Goal: Task Accomplishment & Management: Manage account settings

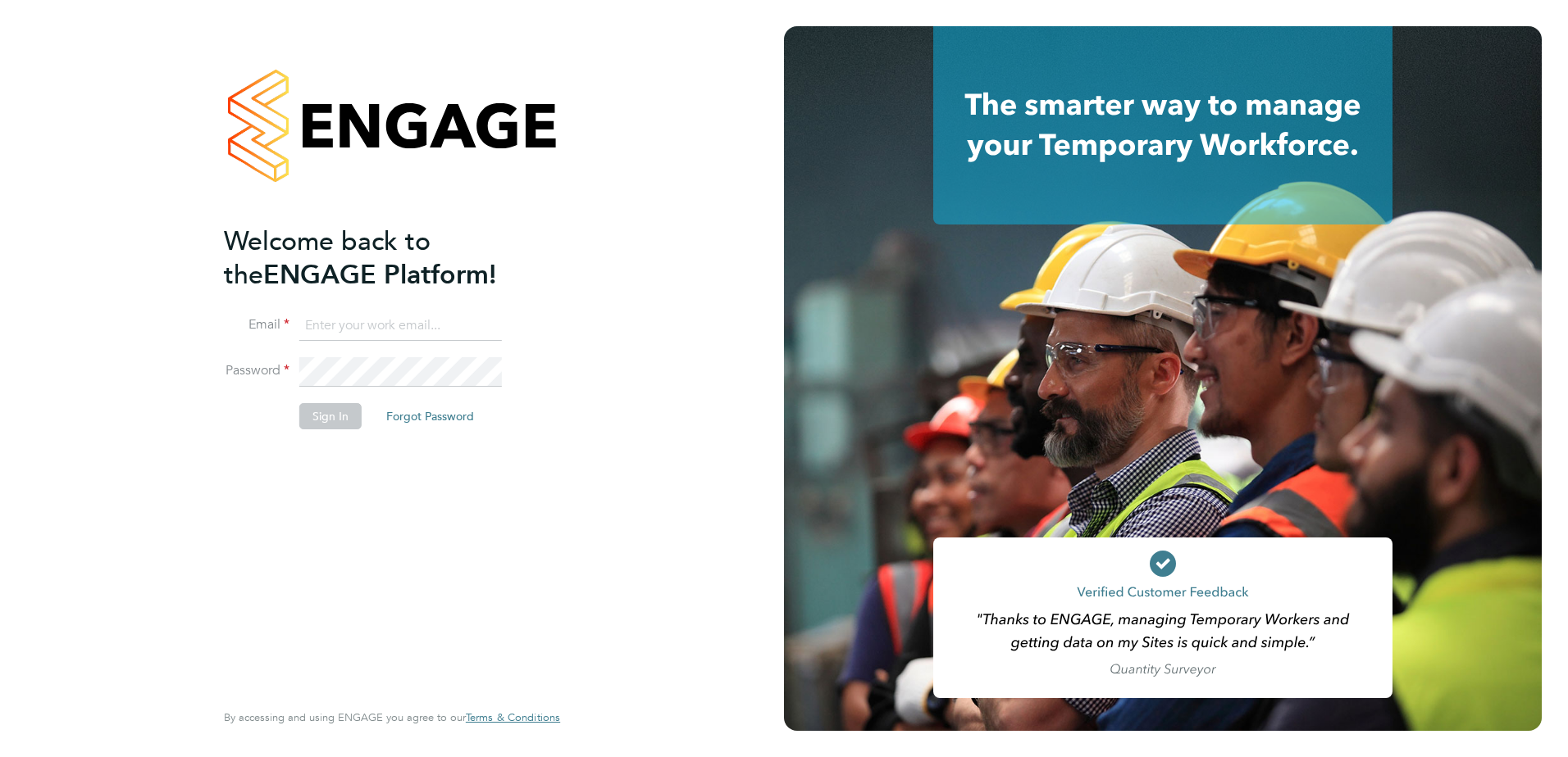
type input "bryan.eley@ngbailey.co.uk"
click at [334, 425] on button "Sign In" at bounding box center [330, 415] width 62 height 26
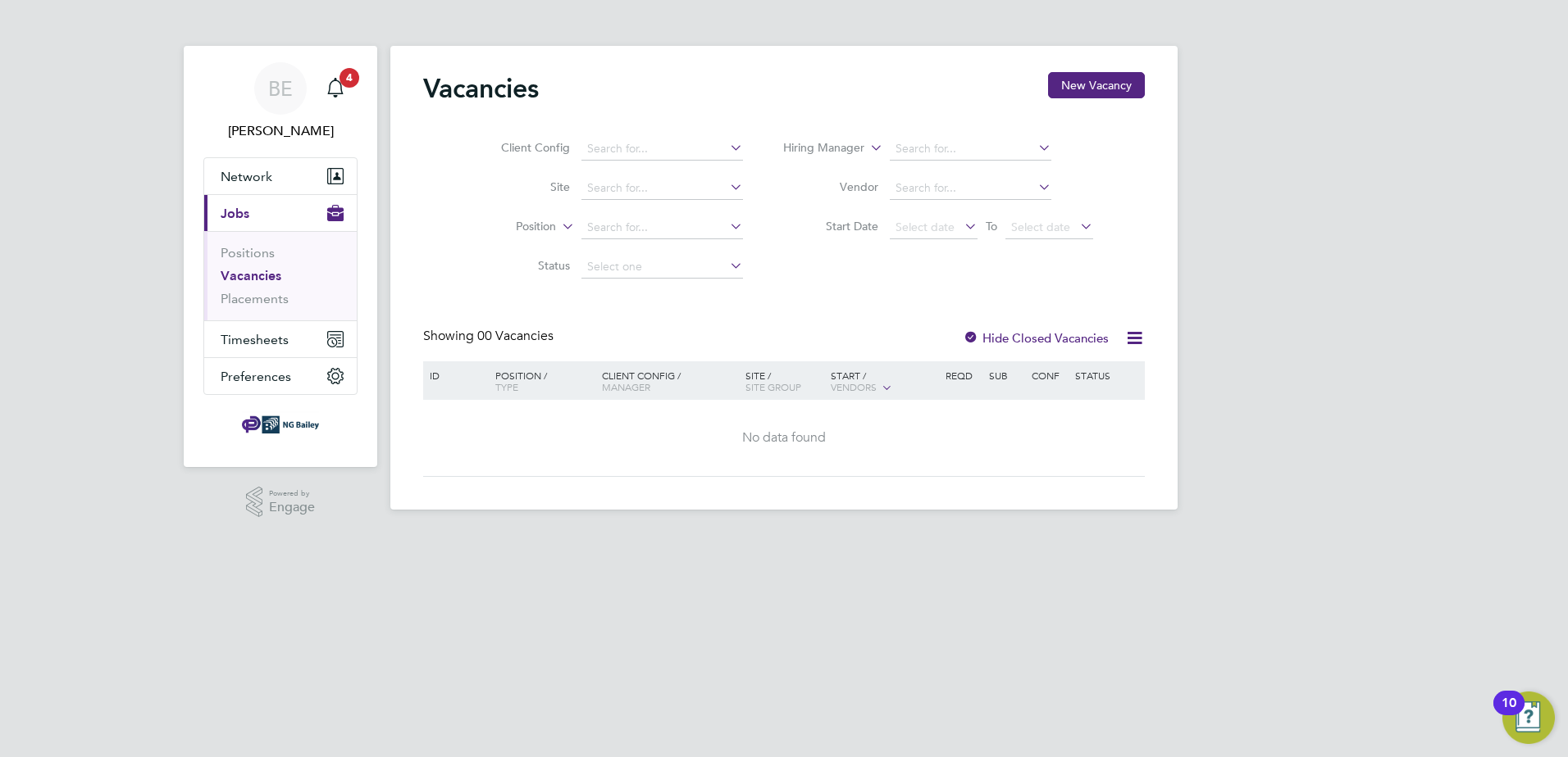
click at [250, 217] on button "Current page: Jobs" at bounding box center [280, 213] width 152 height 36
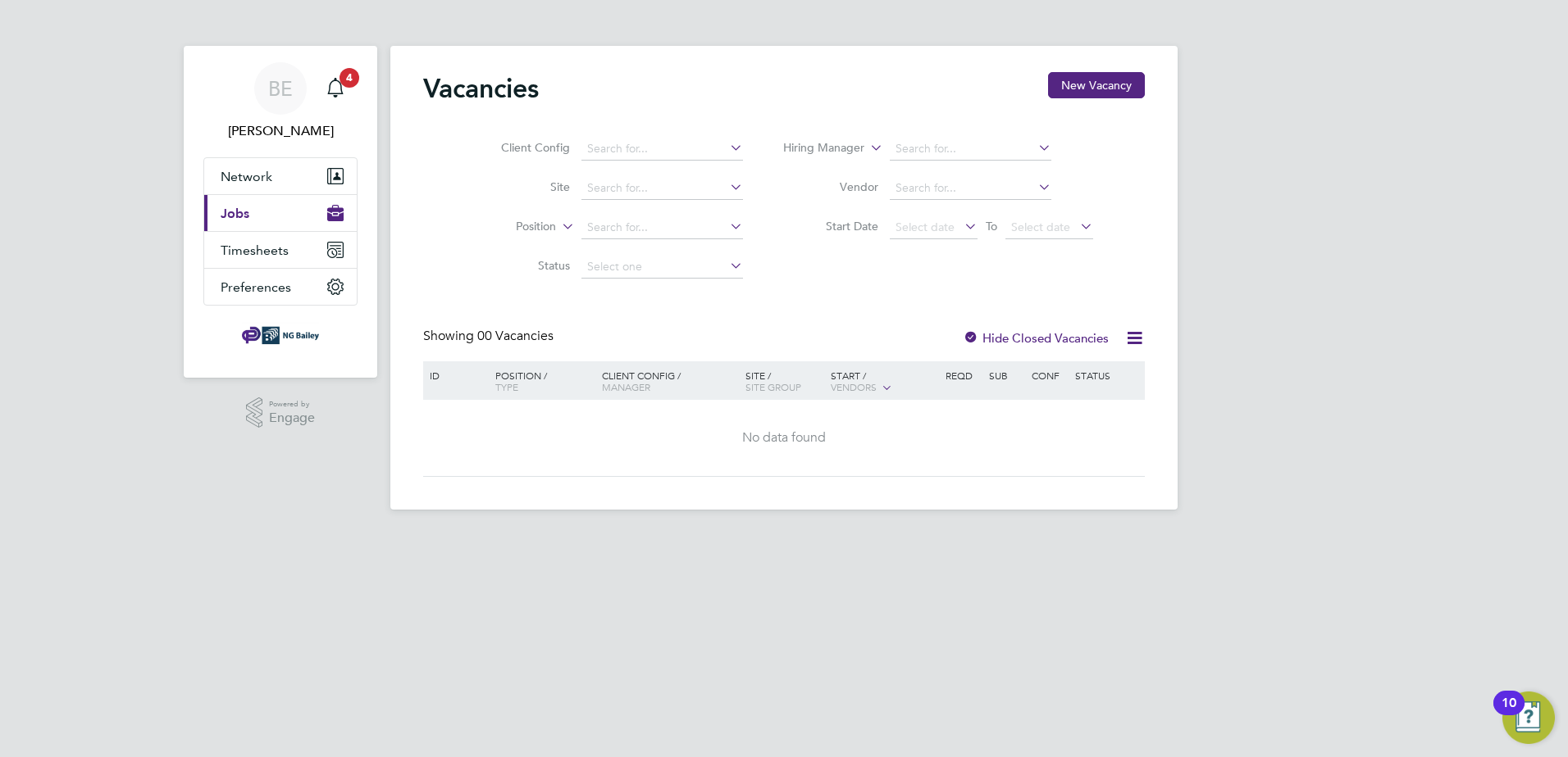
click at [250, 217] on button "Current page: Jobs" at bounding box center [280, 213] width 152 height 36
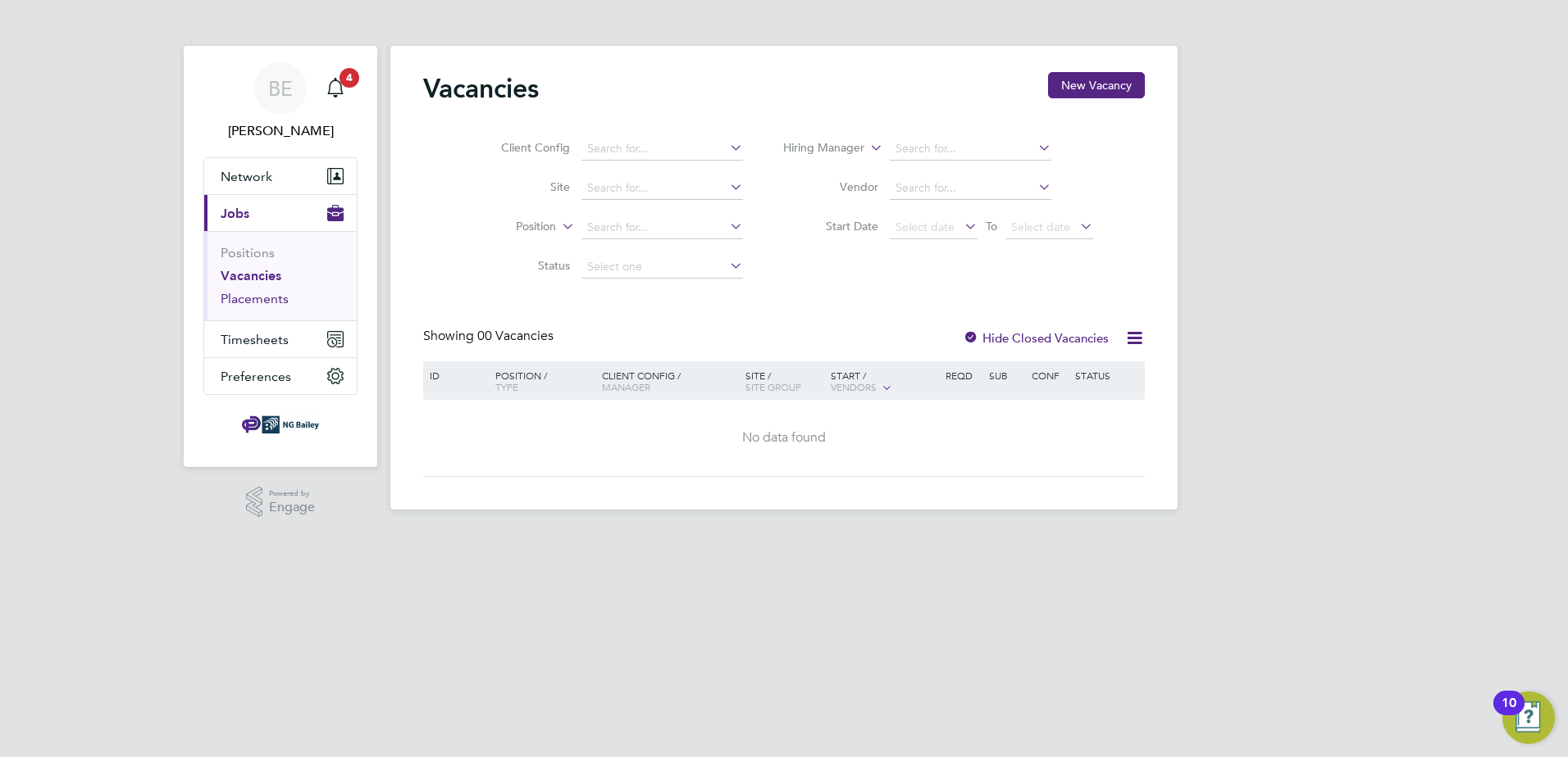
click at [244, 301] on link "Placements" at bounding box center [254, 298] width 68 height 15
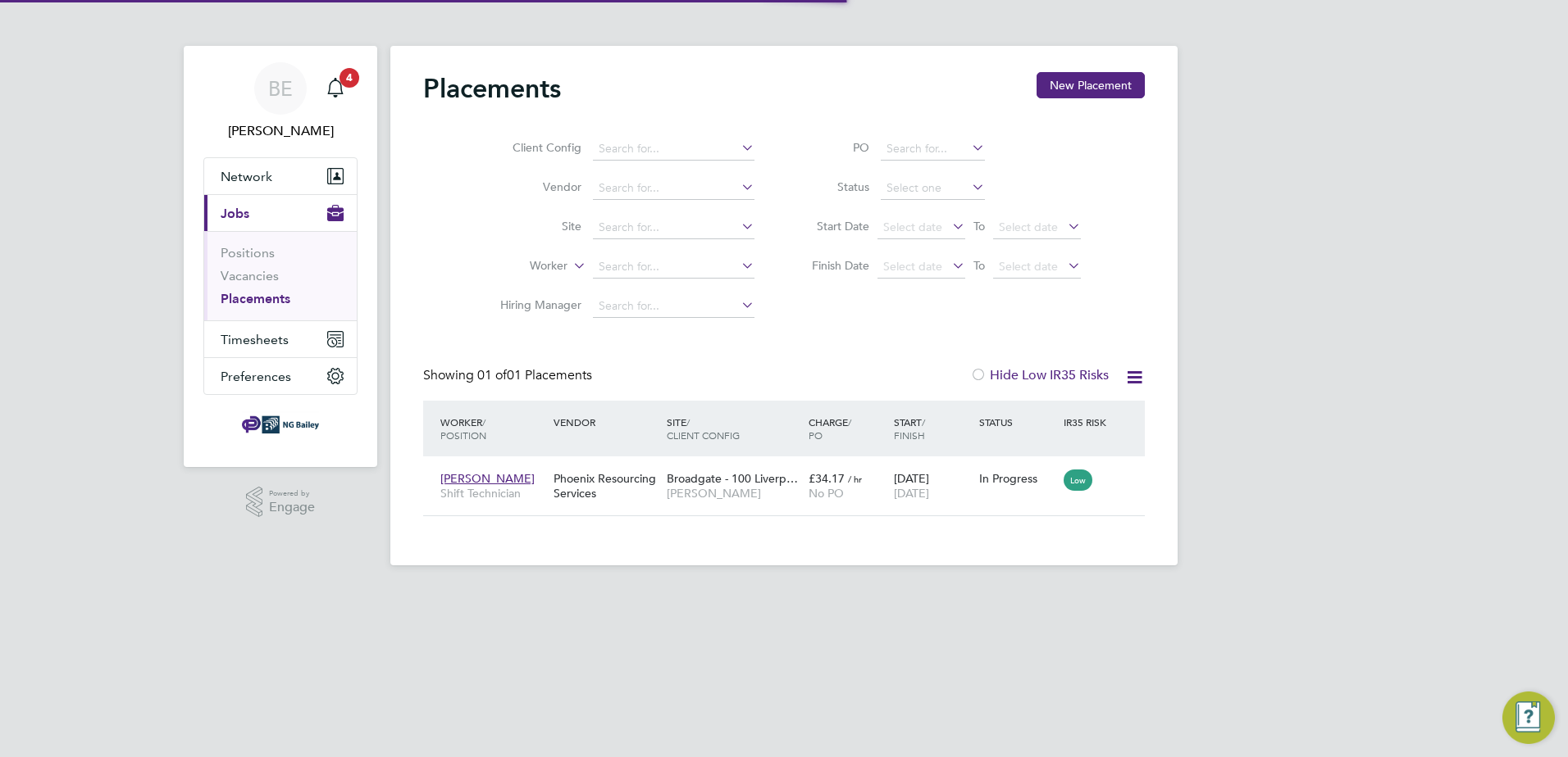
scroll to position [48, 142]
click at [591, 489] on div "Phoenix Resourcing Services" at bounding box center [606, 486] width 114 height 46
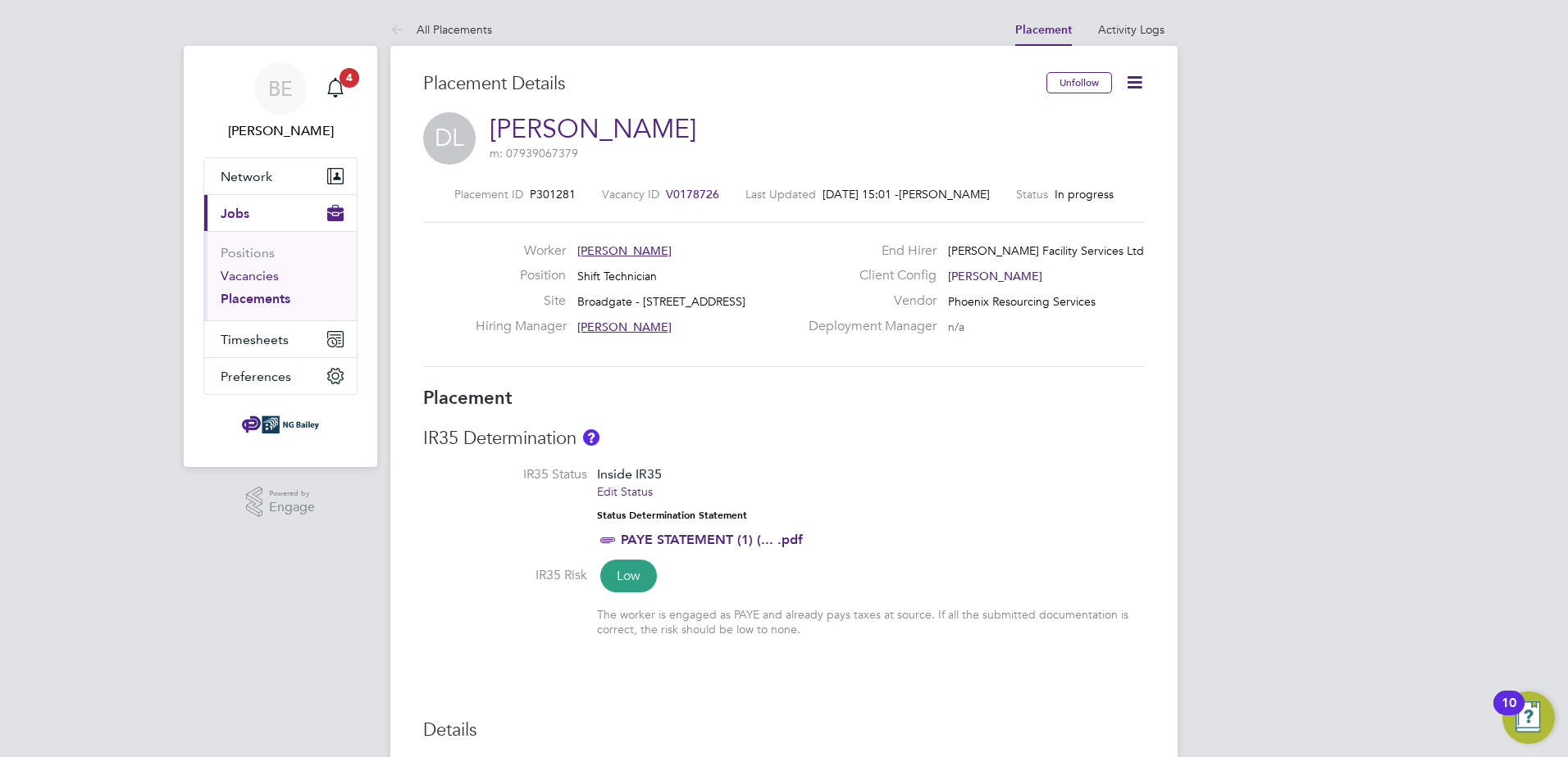
click at [249, 276] on link "Vacancies" at bounding box center [250, 275] width 59 height 15
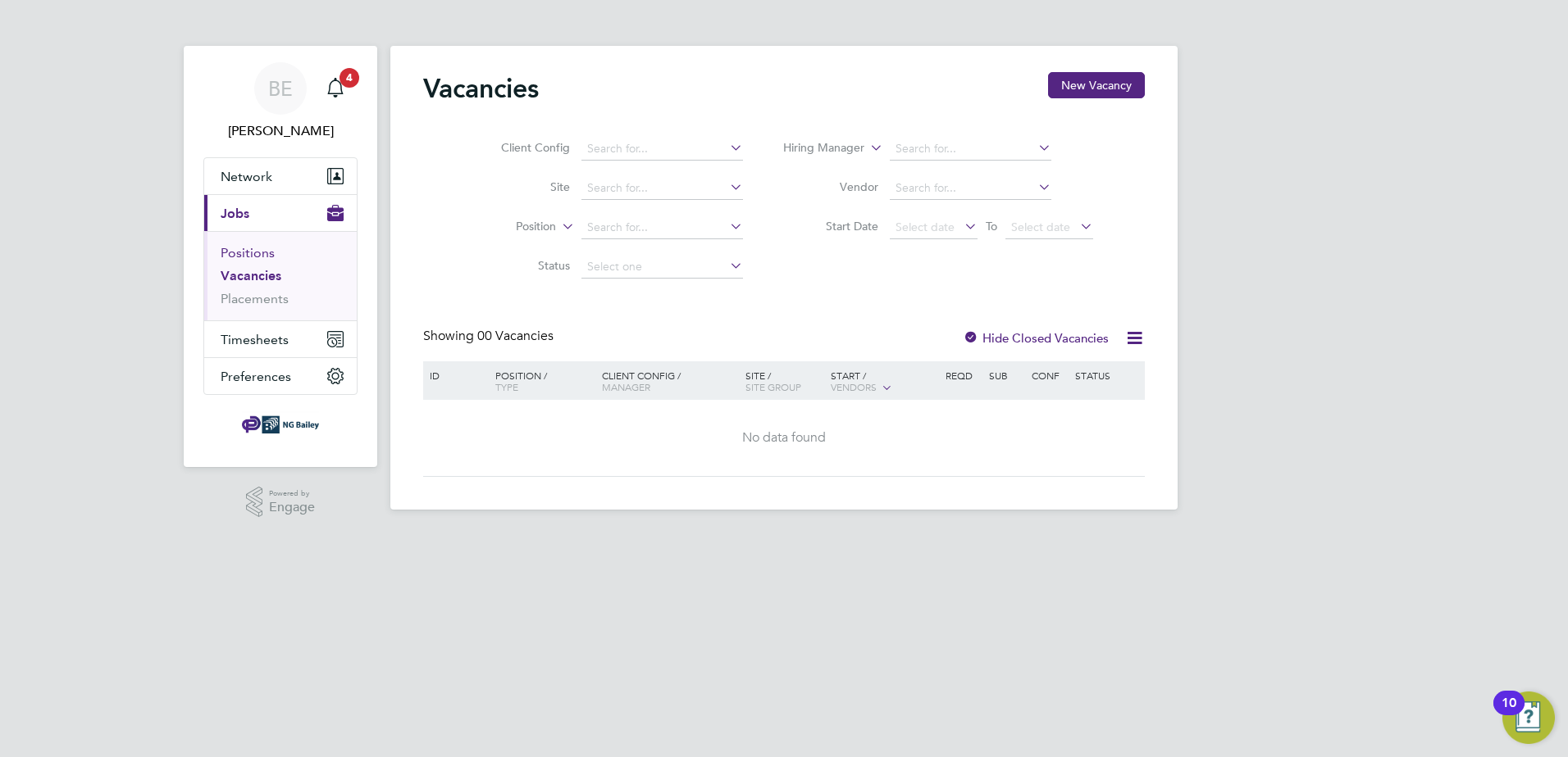
click at [240, 253] on link "Positions" at bounding box center [248, 252] width 54 height 15
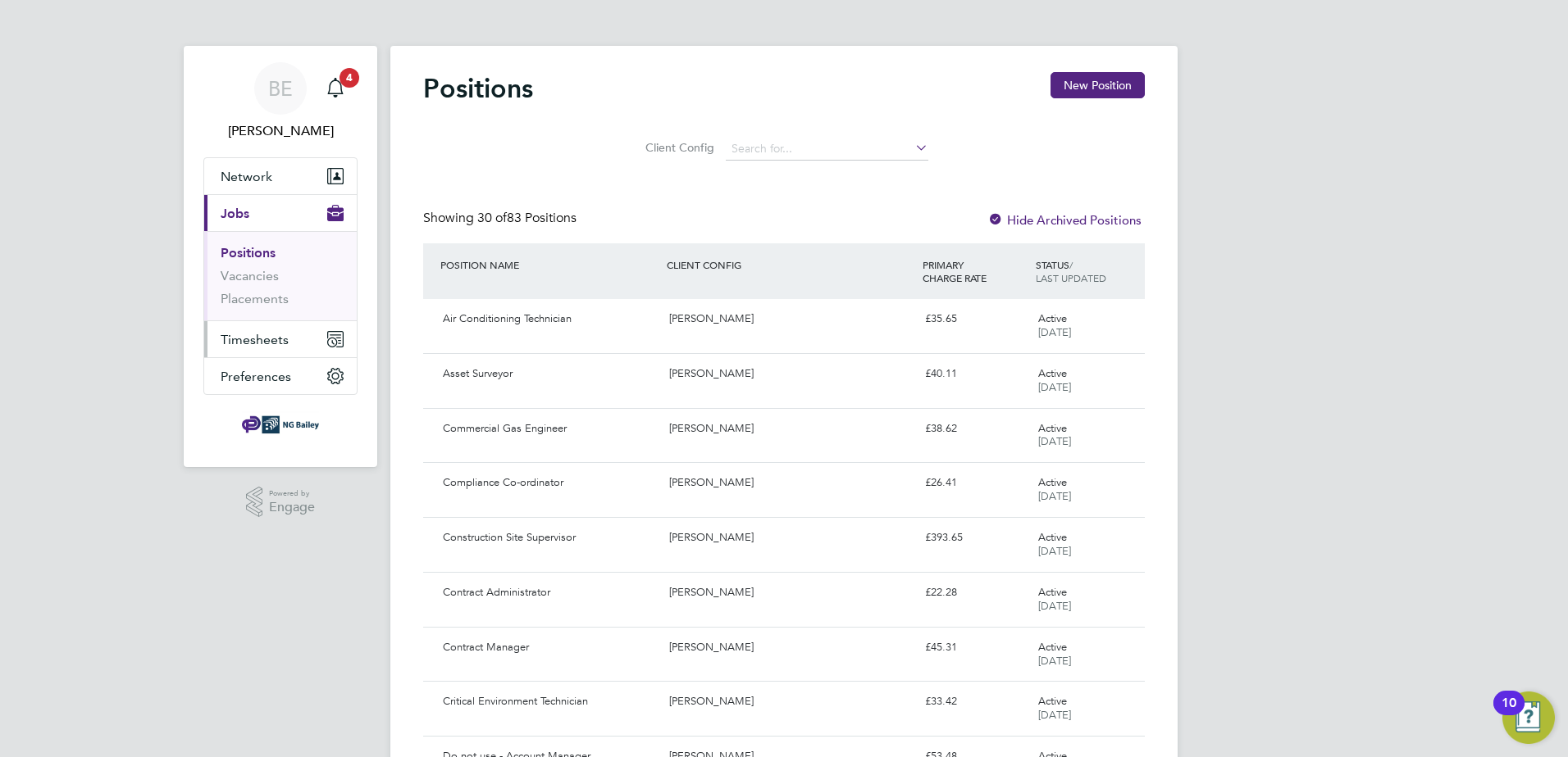
click at [267, 342] on span "Timesheets" at bounding box center [254, 339] width 68 height 15
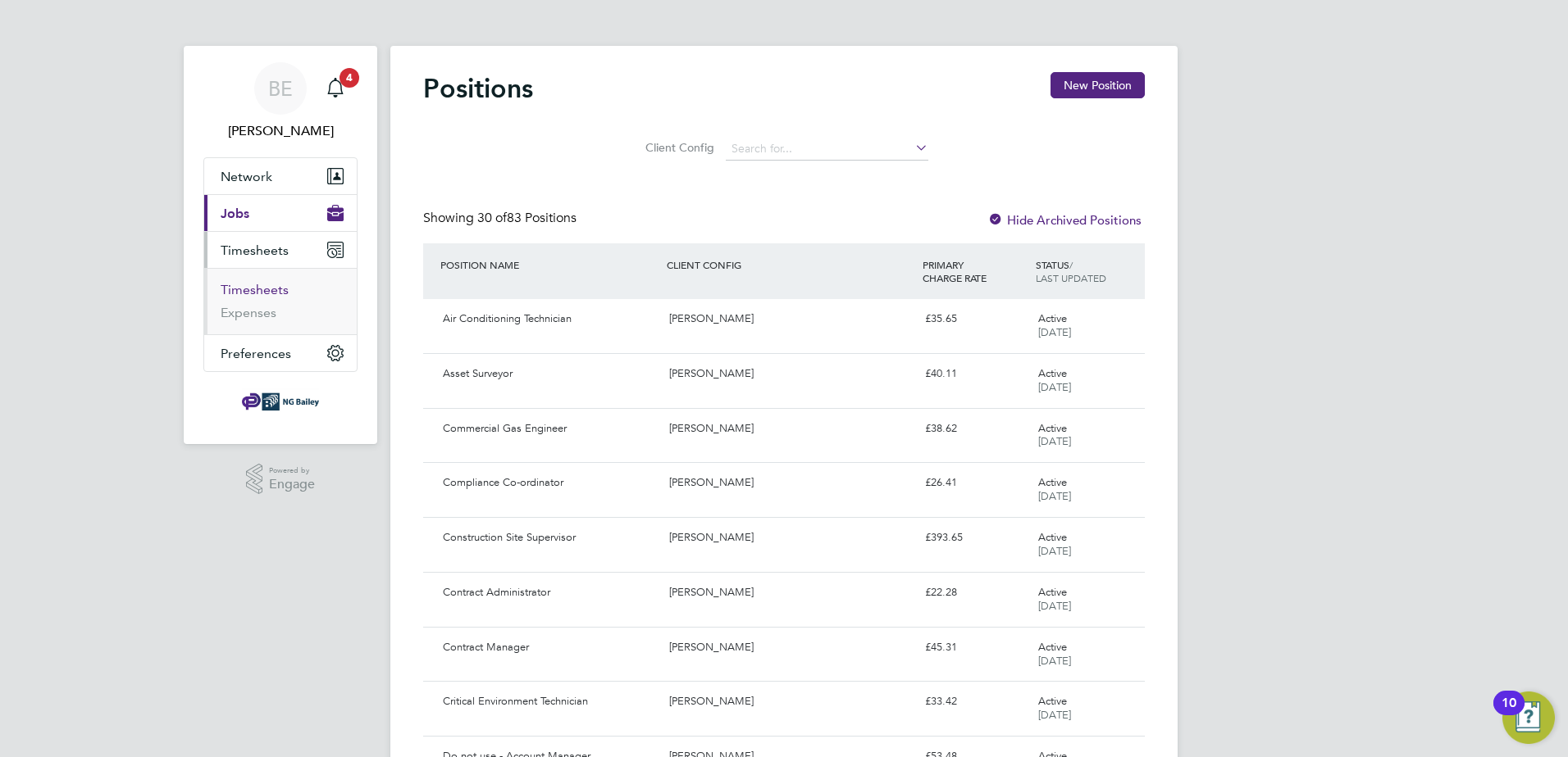
click at [258, 289] on link "Timesheets" at bounding box center [254, 289] width 68 height 15
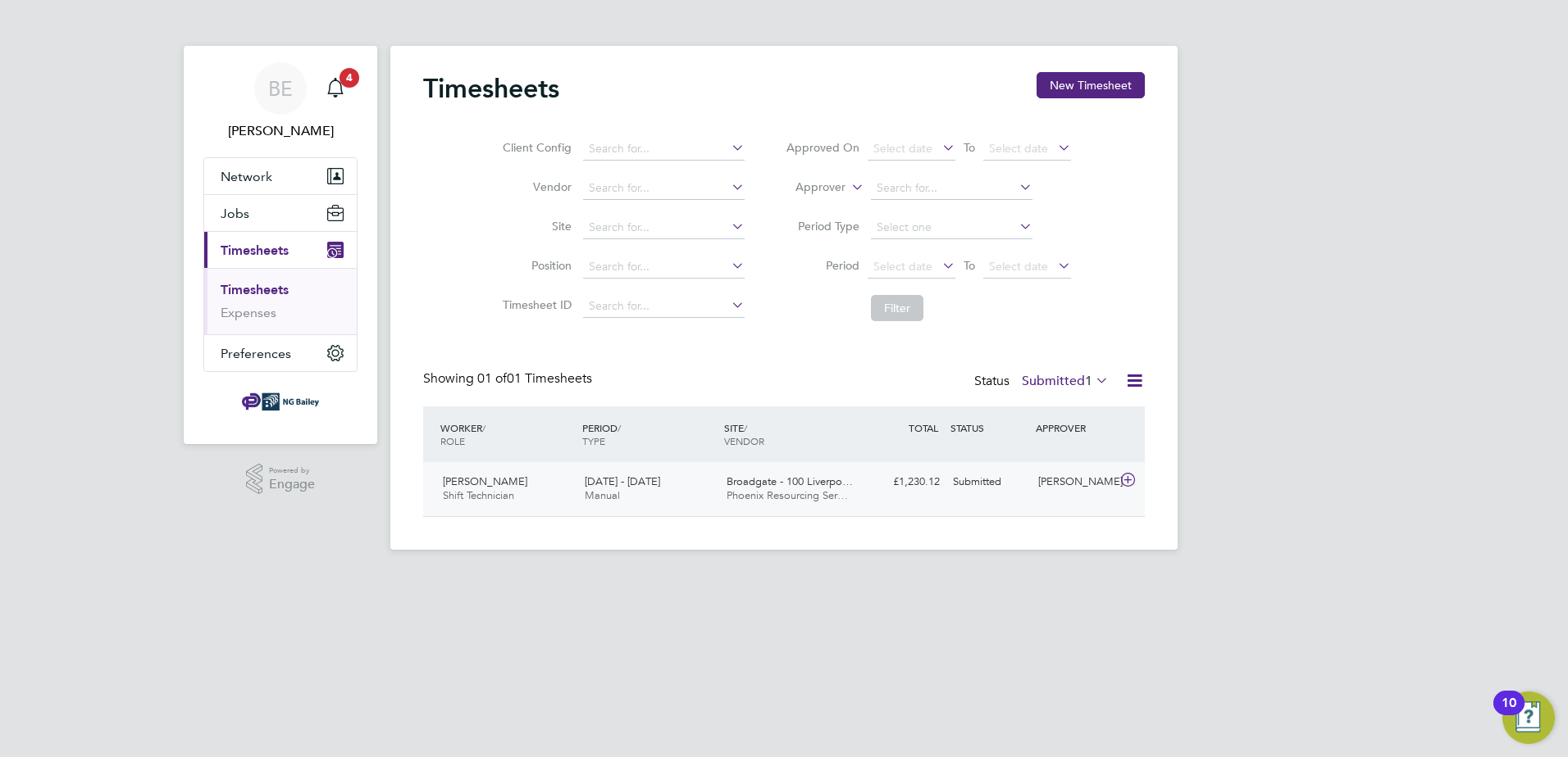
click at [500, 496] on span "Shift Technician" at bounding box center [478, 495] width 71 height 14
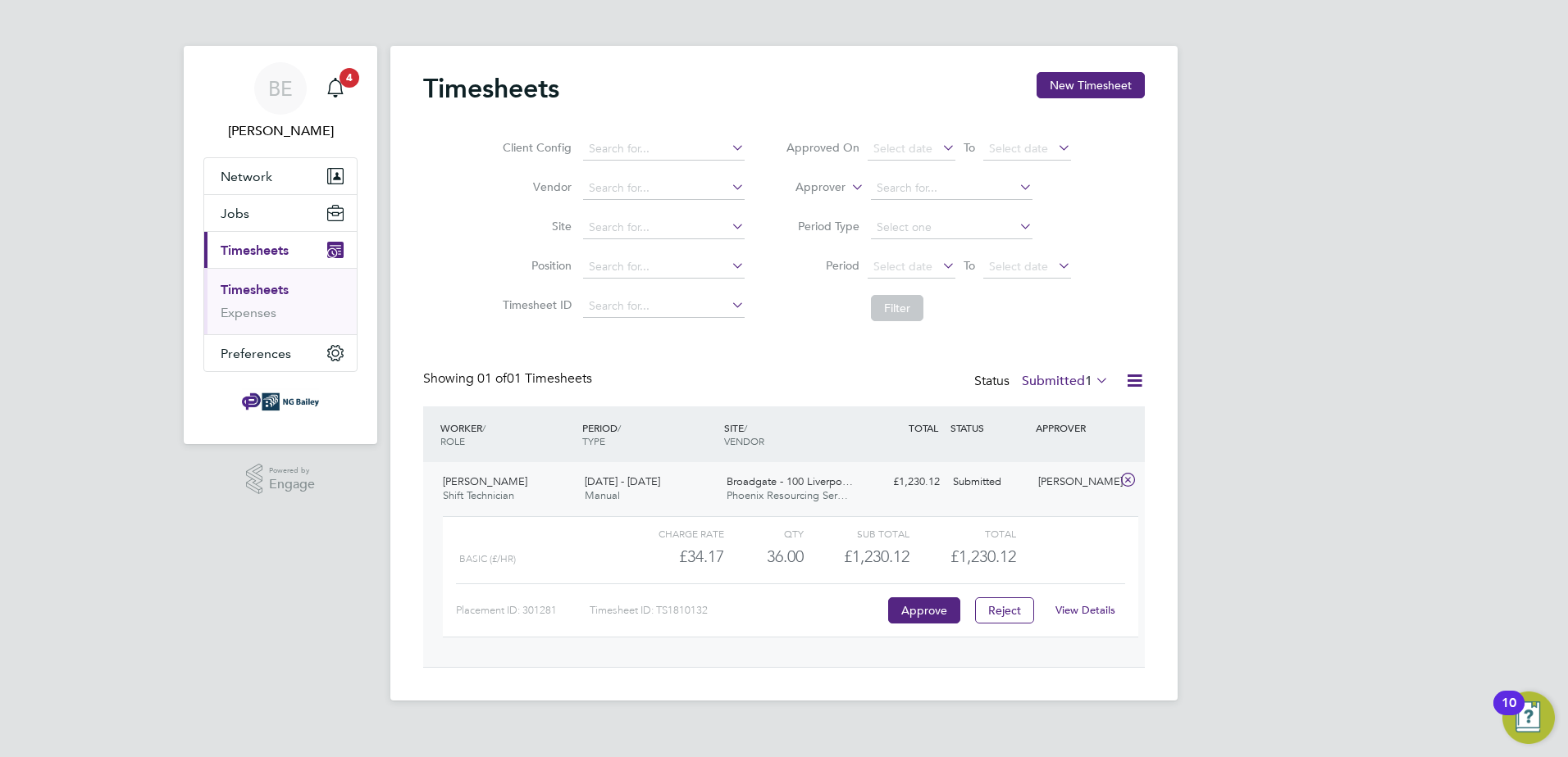
click at [1084, 609] on link "View Details" at bounding box center [1086, 609] width 60 height 14
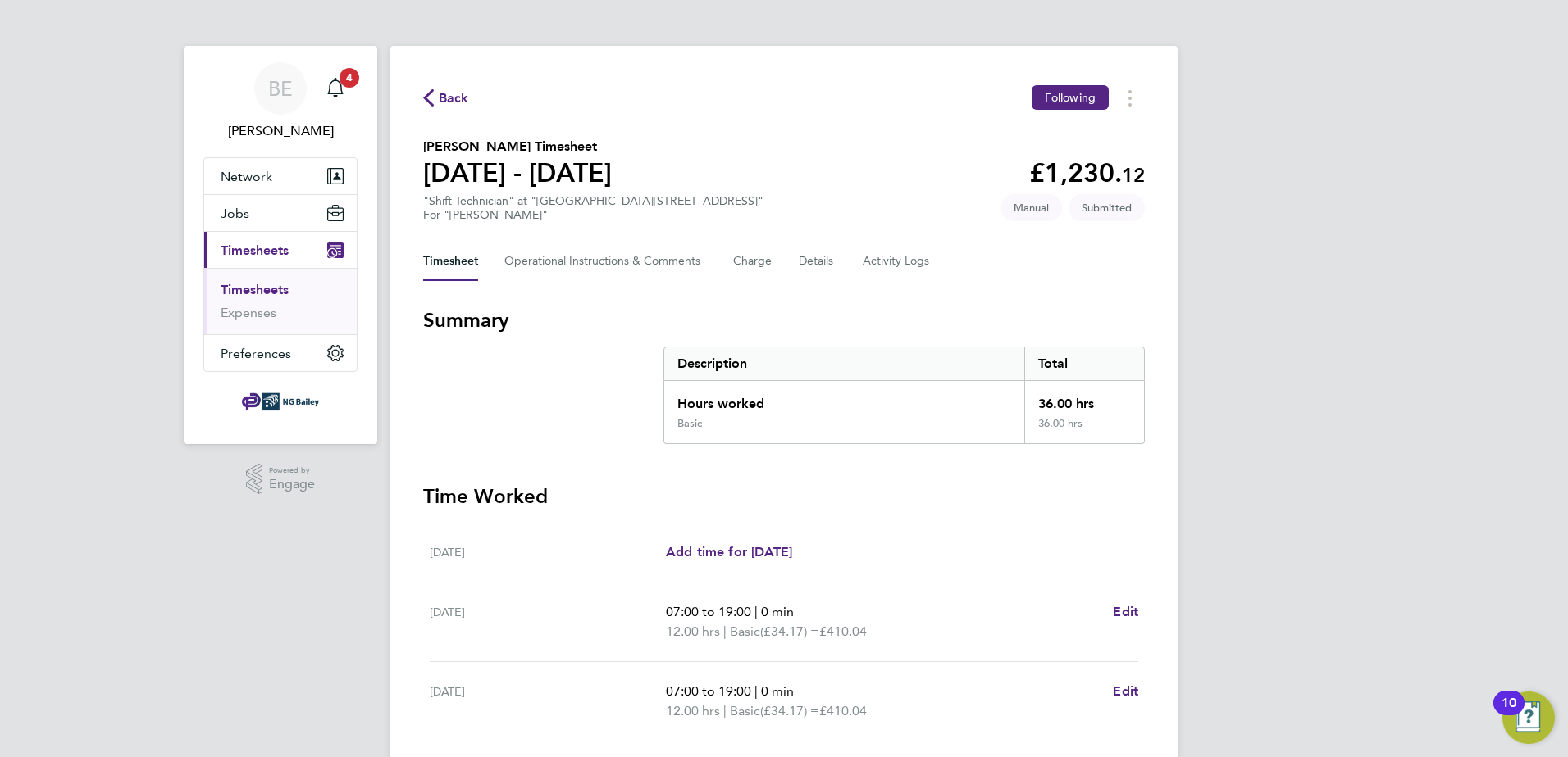
scroll to position [208, 0]
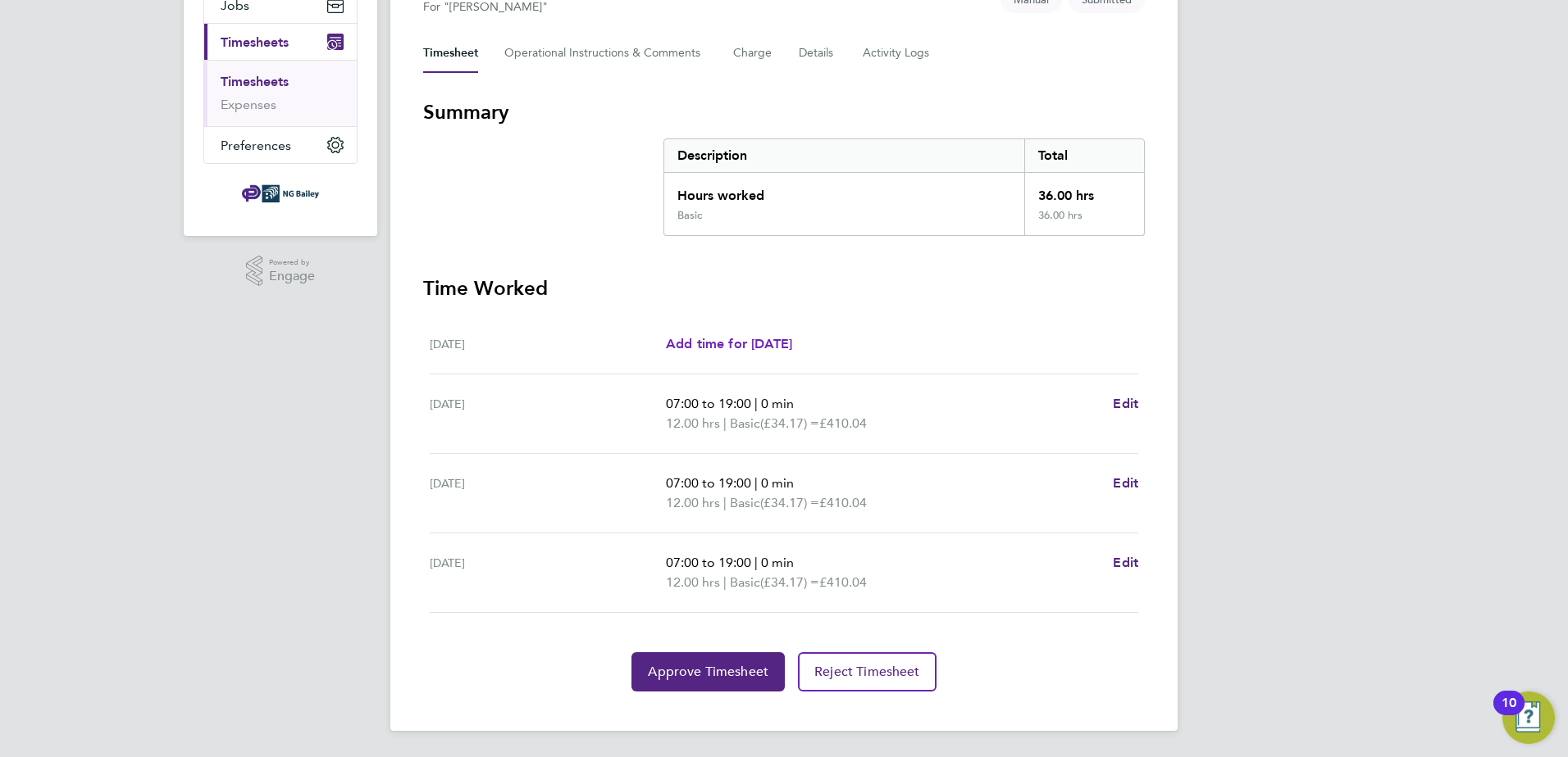
click at [742, 343] on span "Add time for [DATE]" at bounding box center [729, 343] width 126 height 15
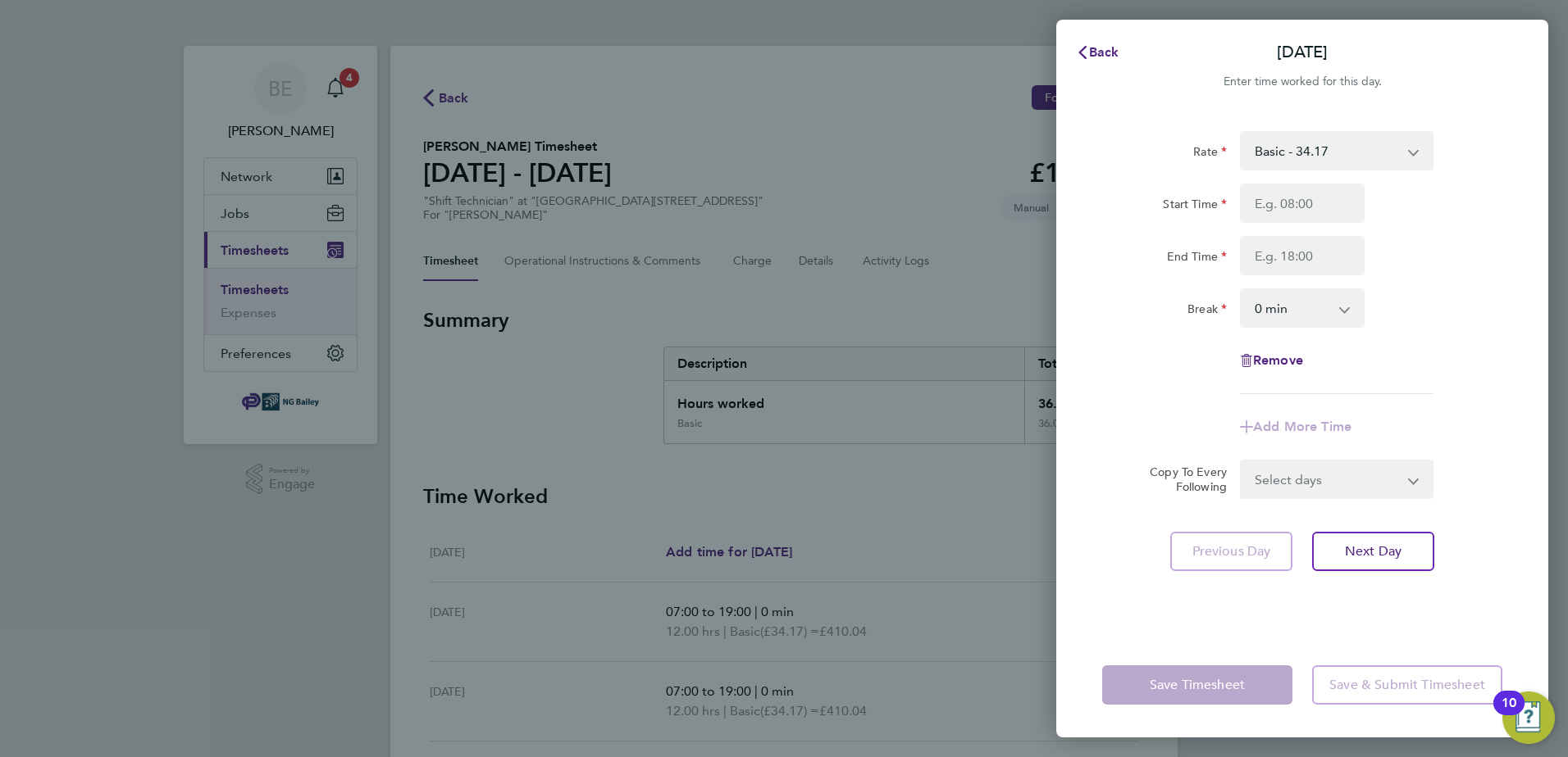
click at [1428, 162] on app-icon-cross-button at bounding box center [1422, 150] width 20 height 36
click at [1418, 138] on app-icon-cross-button at bounding box center [1422, 150] width 20 height 36
click at [1410, 143] on select "Basic - 34.17 18/08/25 PAYE - 34.17" at bounding box center [1326, 150] width 170 height 36
click at [1491, 267] on div "End Time" at bounding box center [1302, 256] width 413 height 40
click at [1108, 50] on span "Back" at bounding box center [1105, 51] width 31 height 15
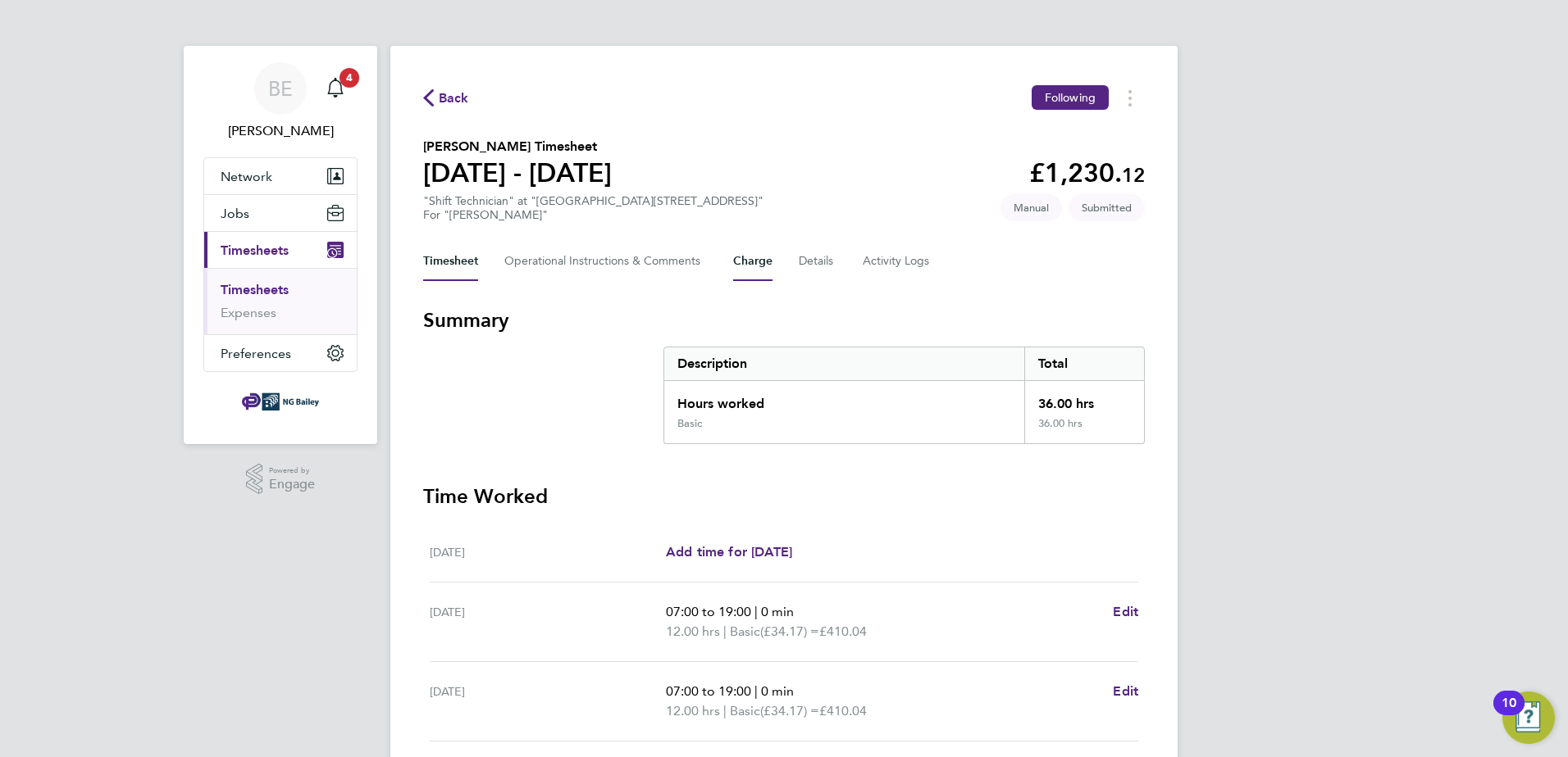
click at [753, 261] on button "Charge" at bounding box center [753, 261] width 40 height 40
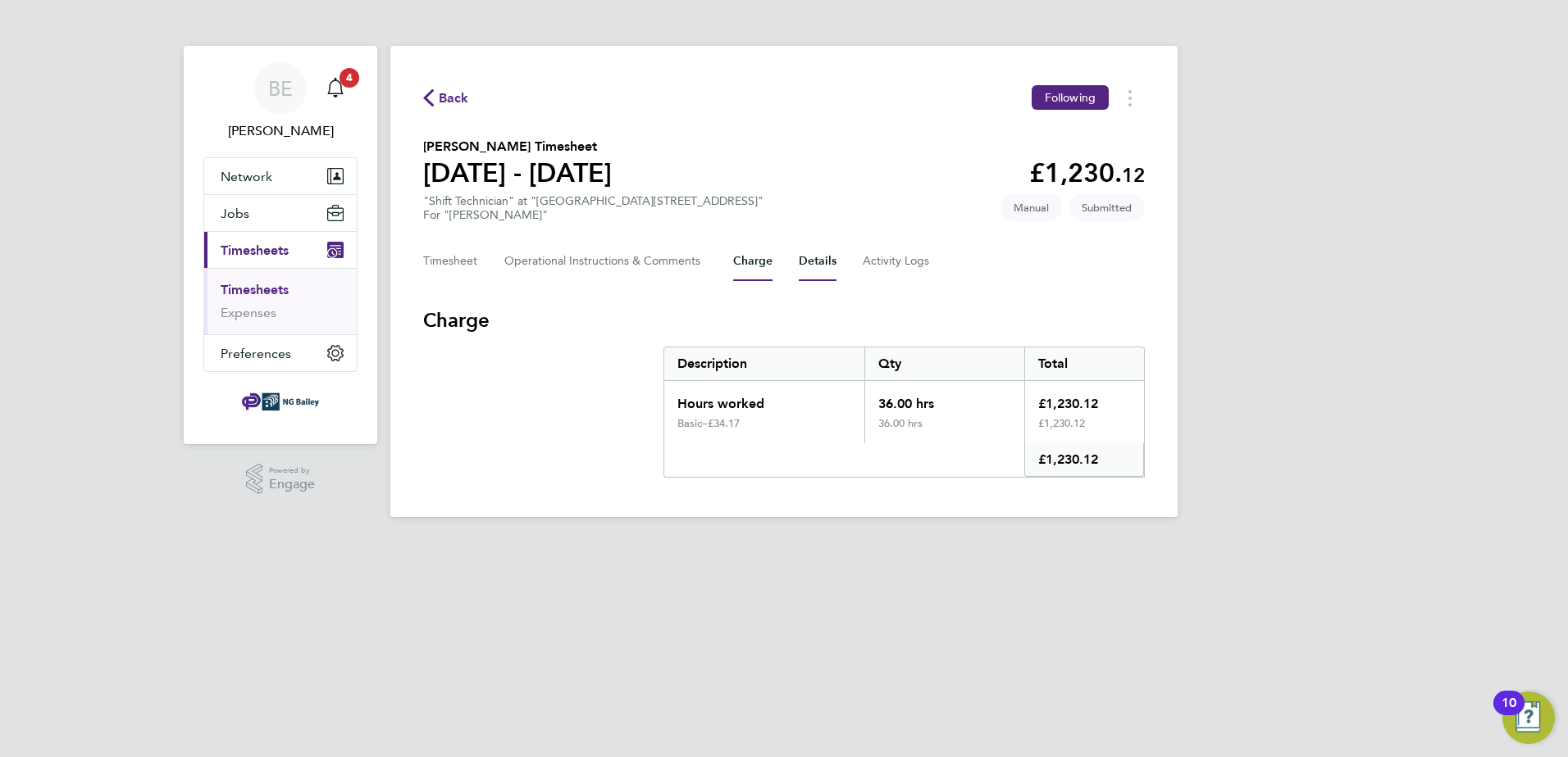
click at [821, 269] on button "Details" at bounding box center [818, 261] width 38 height 40
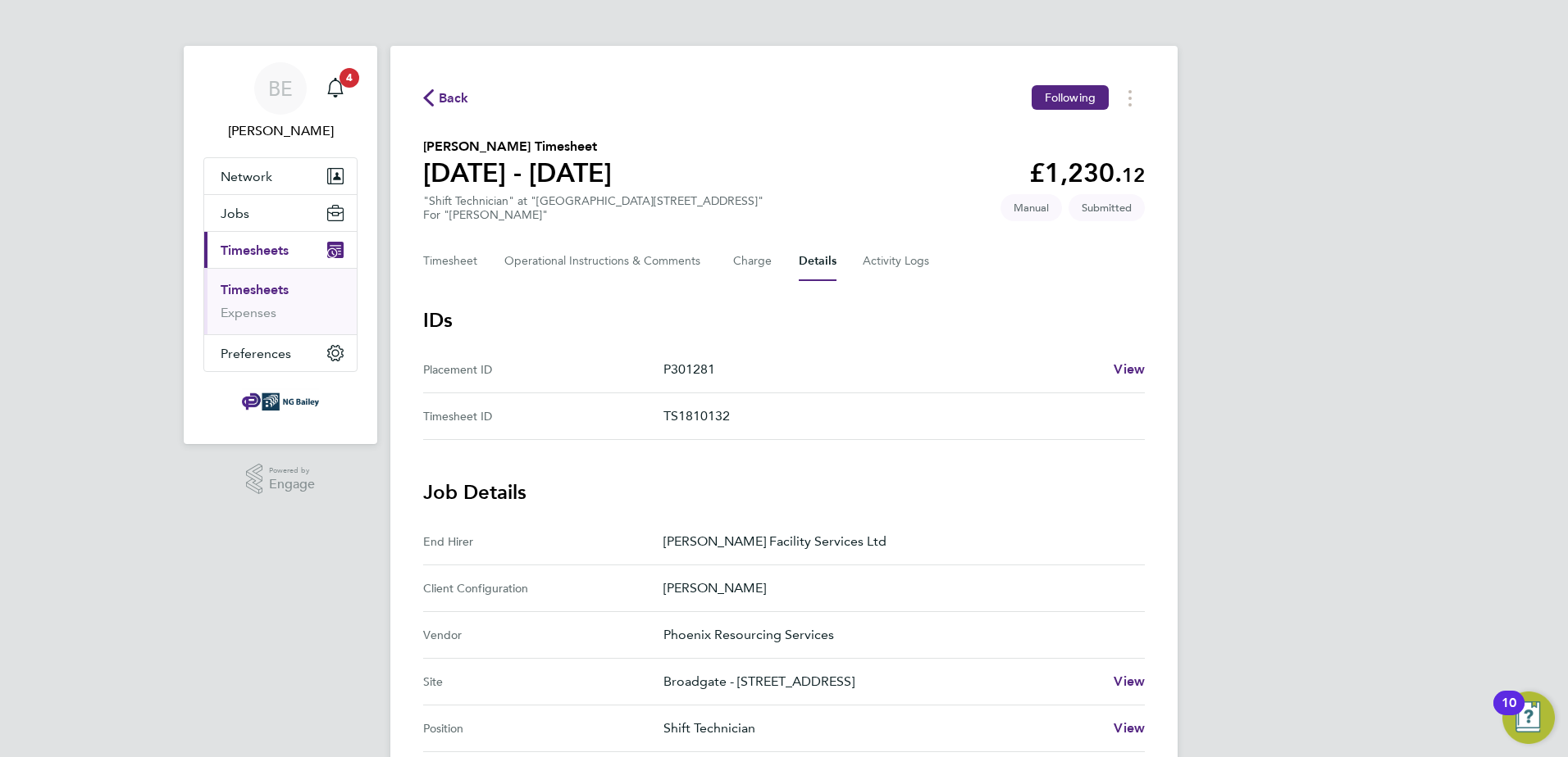
click at [893, 283] on div "Back Following Dimitri Laptev's Timesheet 16 - 22 Aug 2025 £1,230. 12 "Shift Te…" at bounding box center [784, 637] width 787 height 1182
click at [880, 254] on Logs-tab "Activity Logs" at bounding box center [897, 261] width 69 height 40
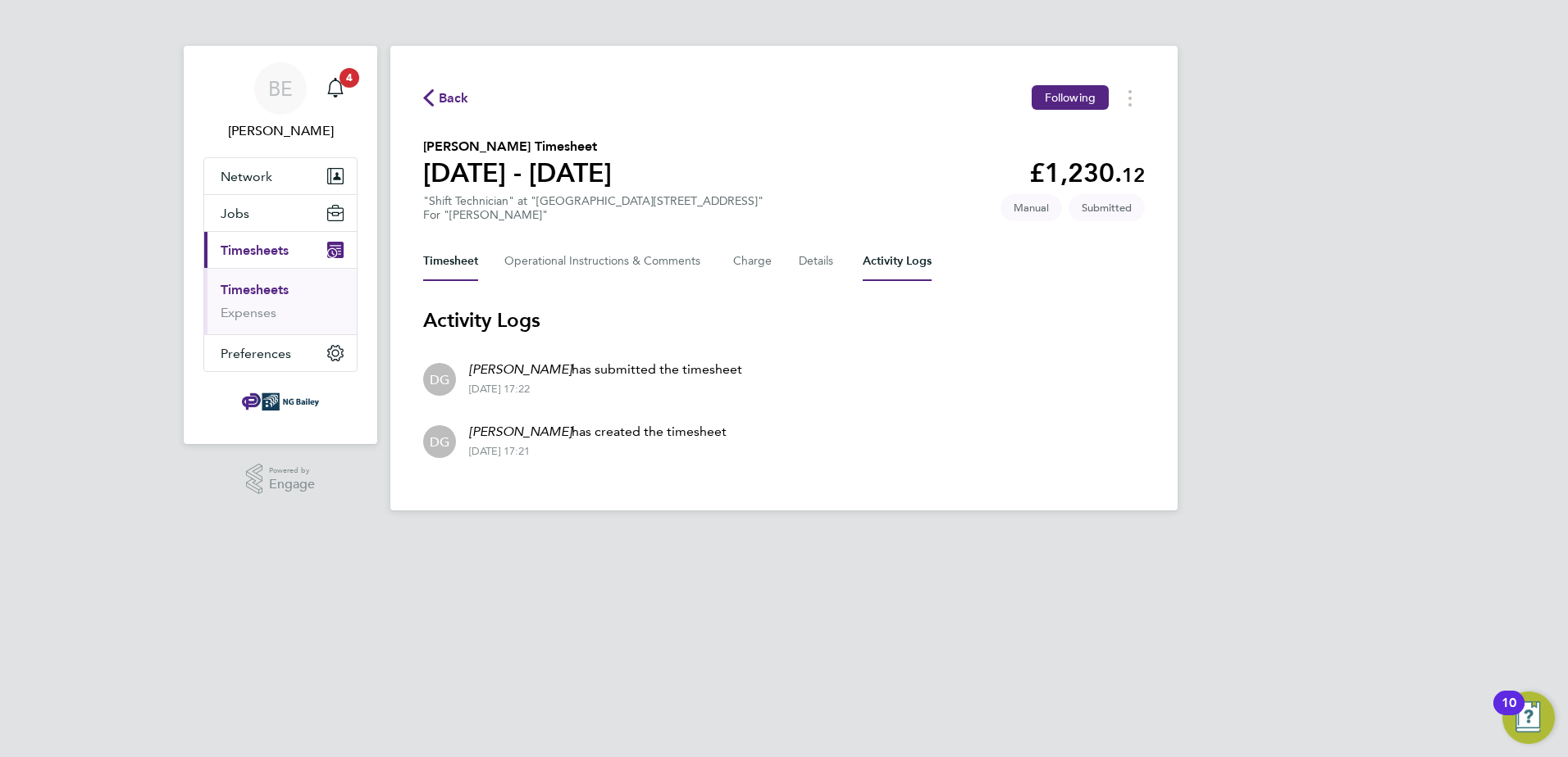
click at [440, 269] on button "Timesheet" at bounding box center [450, 261] width 55 height 40
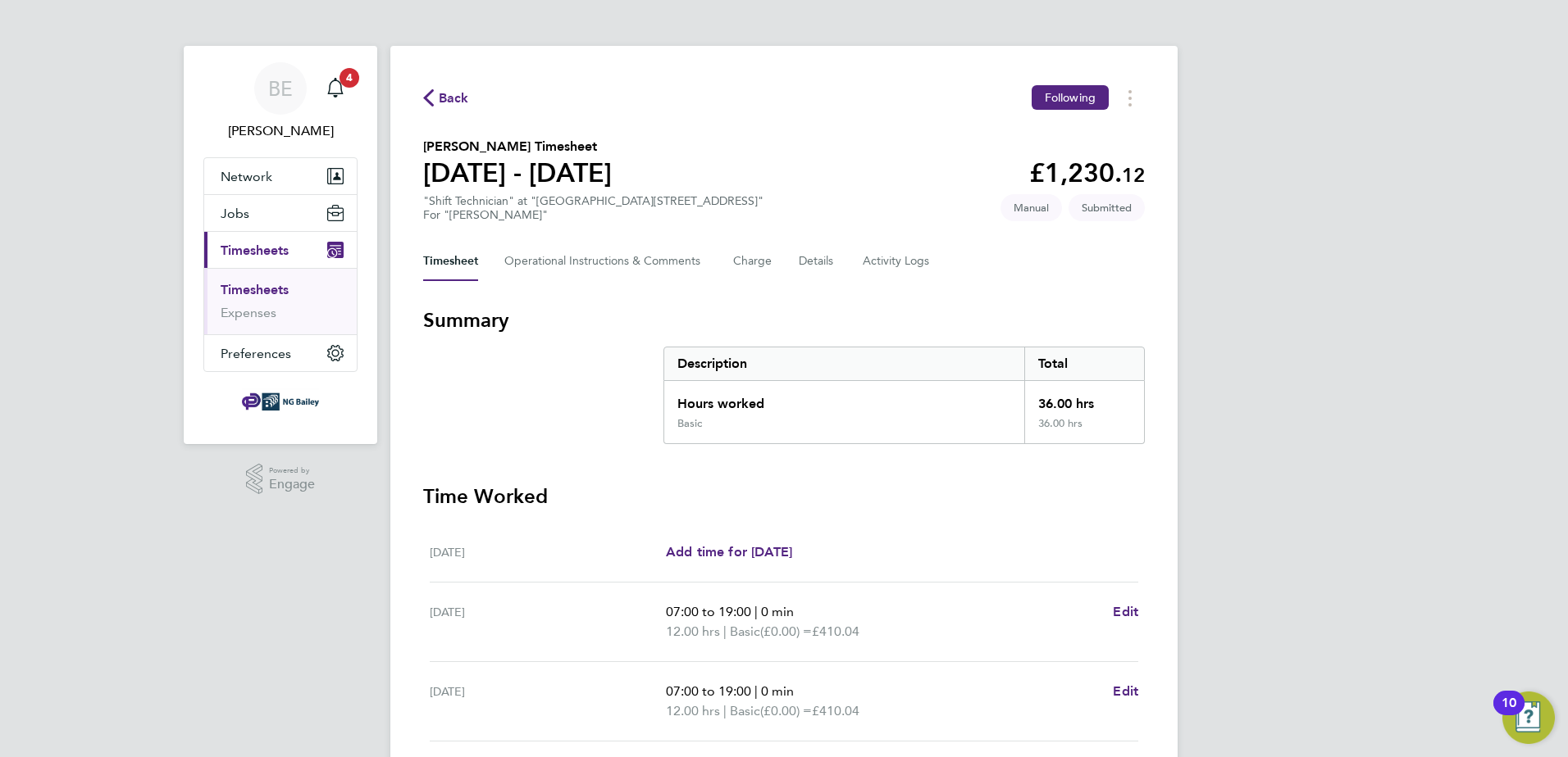
click at [461, 268] on button "Timesheet" at bounding box center [450, 261] width 55 height 40
click at [750, 269] on button "Charge" at bounding box center [753, 261] width 40 height 40
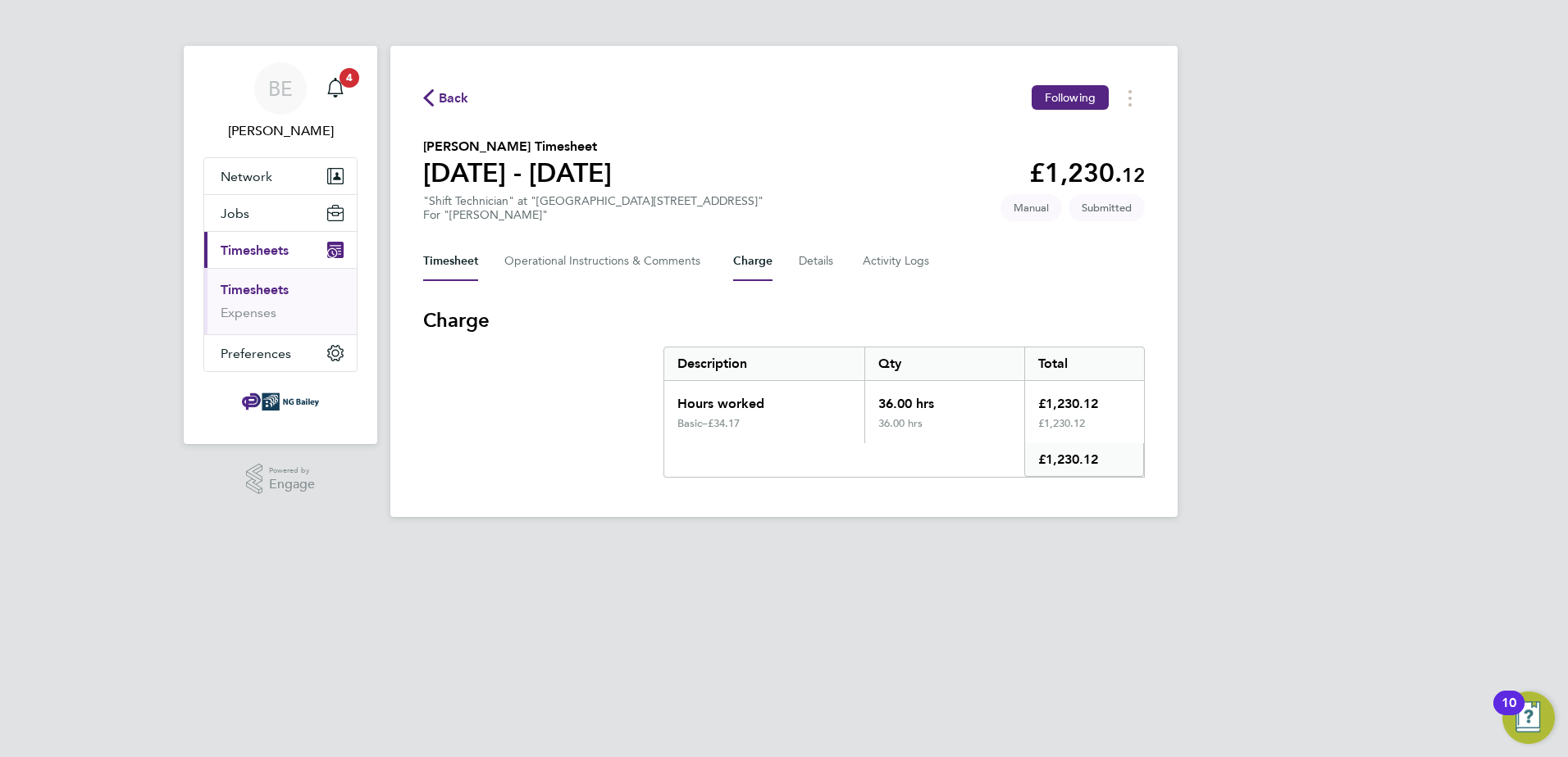
click at [449, 263] on button "Timesheet" at bounding box center [450, 261] width 55 height 40
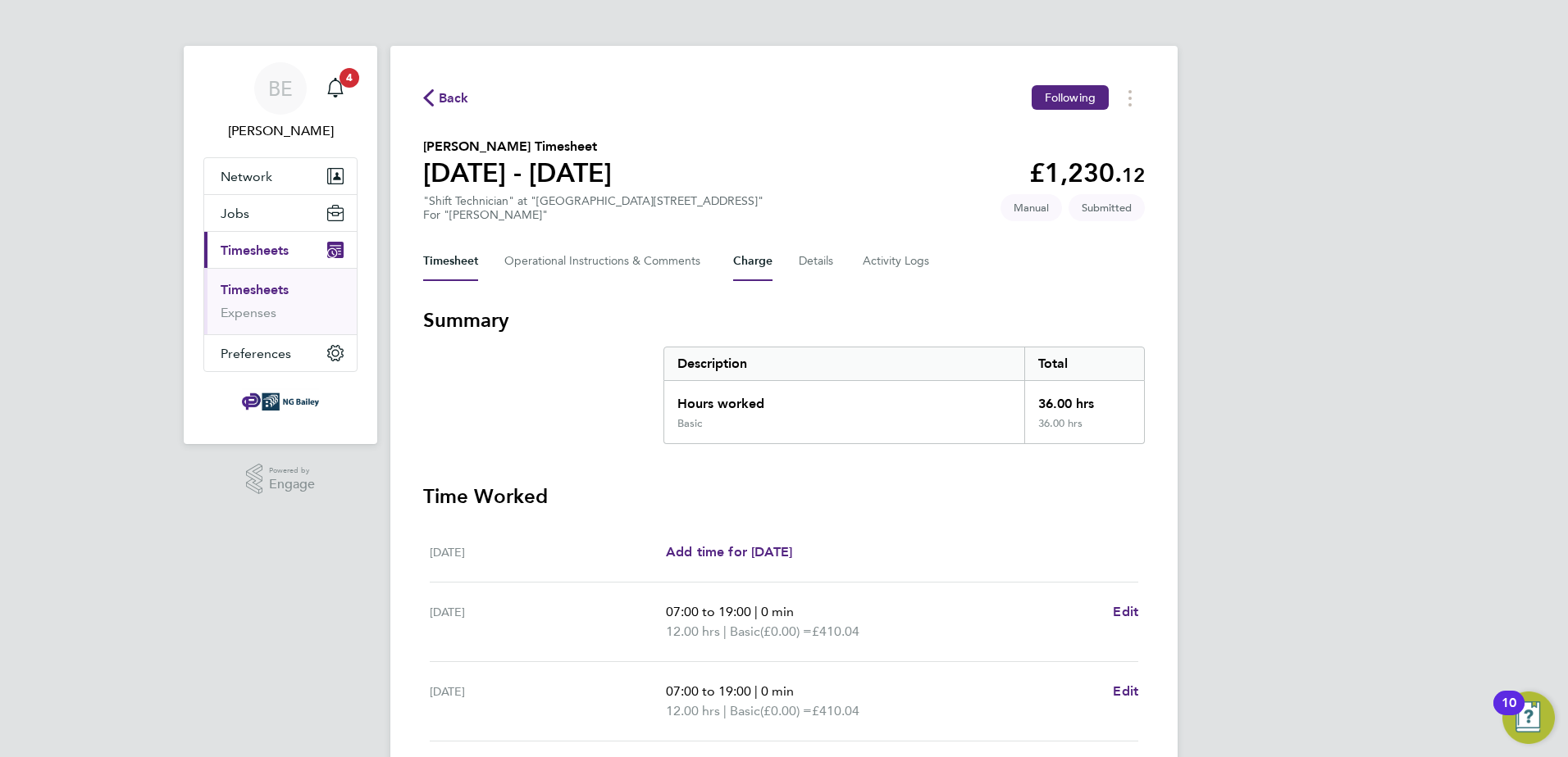
click at [747, 265] on button "Charge" at bounding box center [753, 261] width 40 height 40
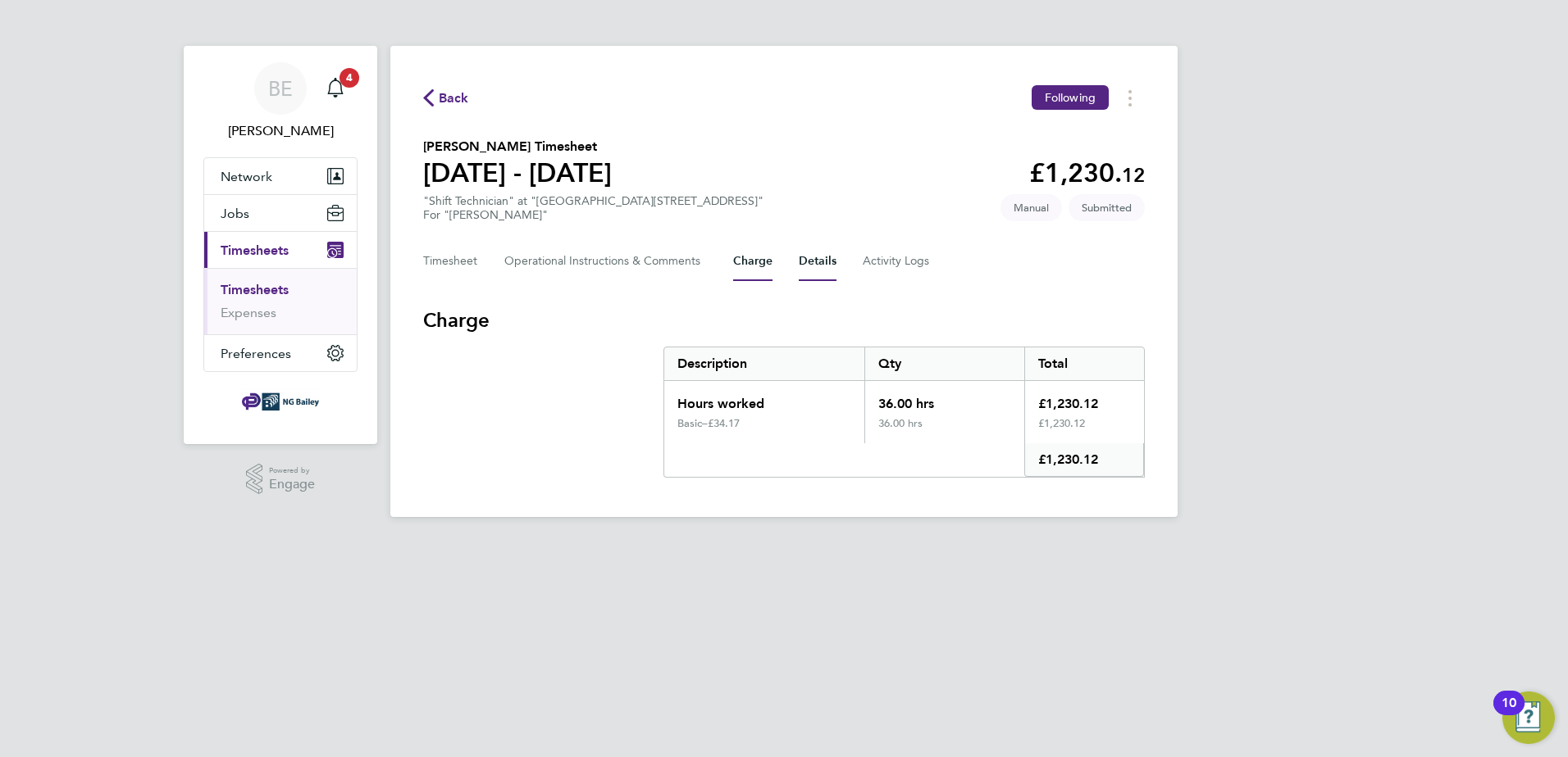
click at [822, 271] on button "Details" at bounding box center [818, 261] width 38 height 40
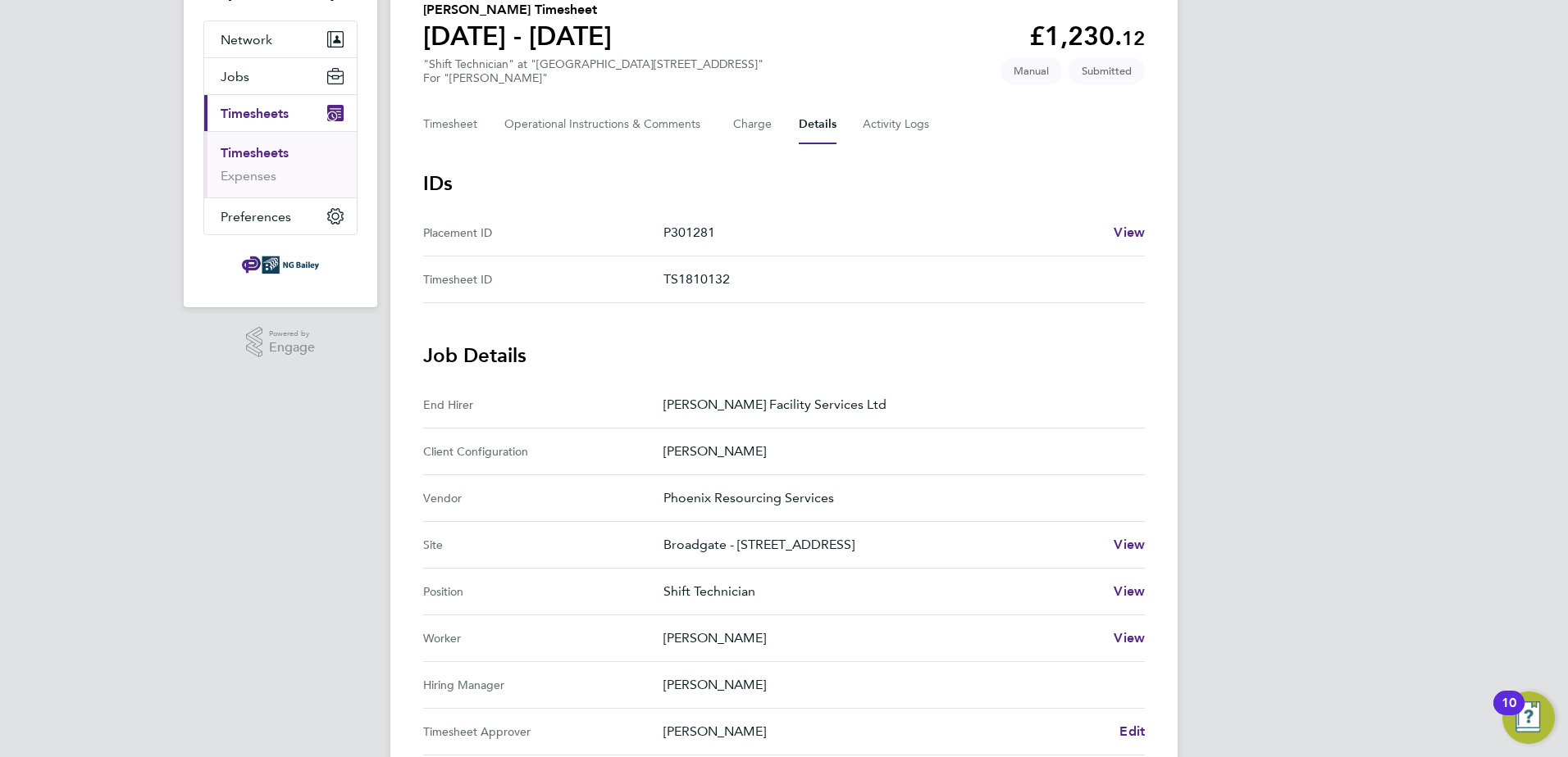
scroll to position [82, 0]
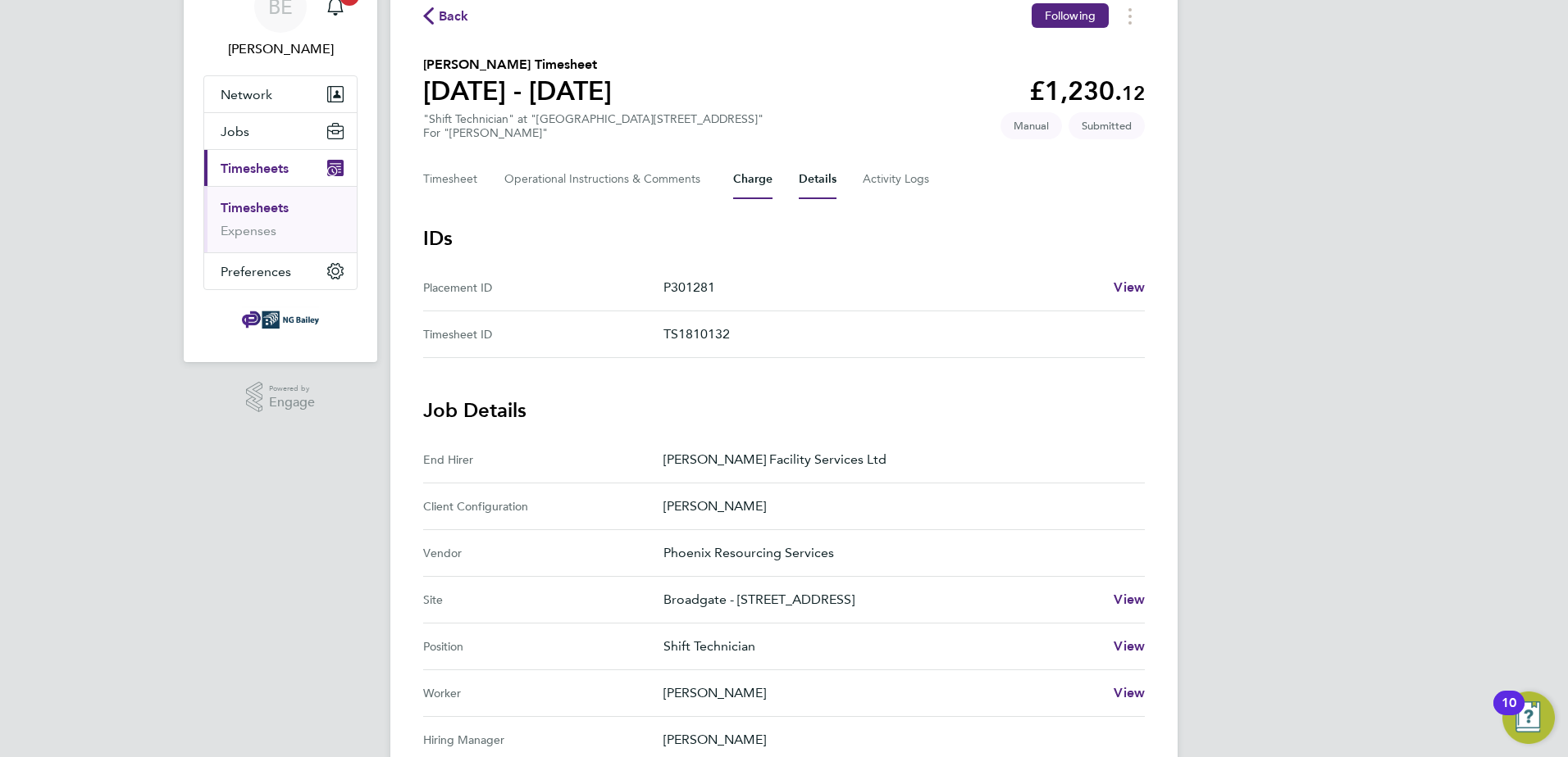
click at [752, 179] on button "Charge" at bounding box center [753, 179] width 40 height 40
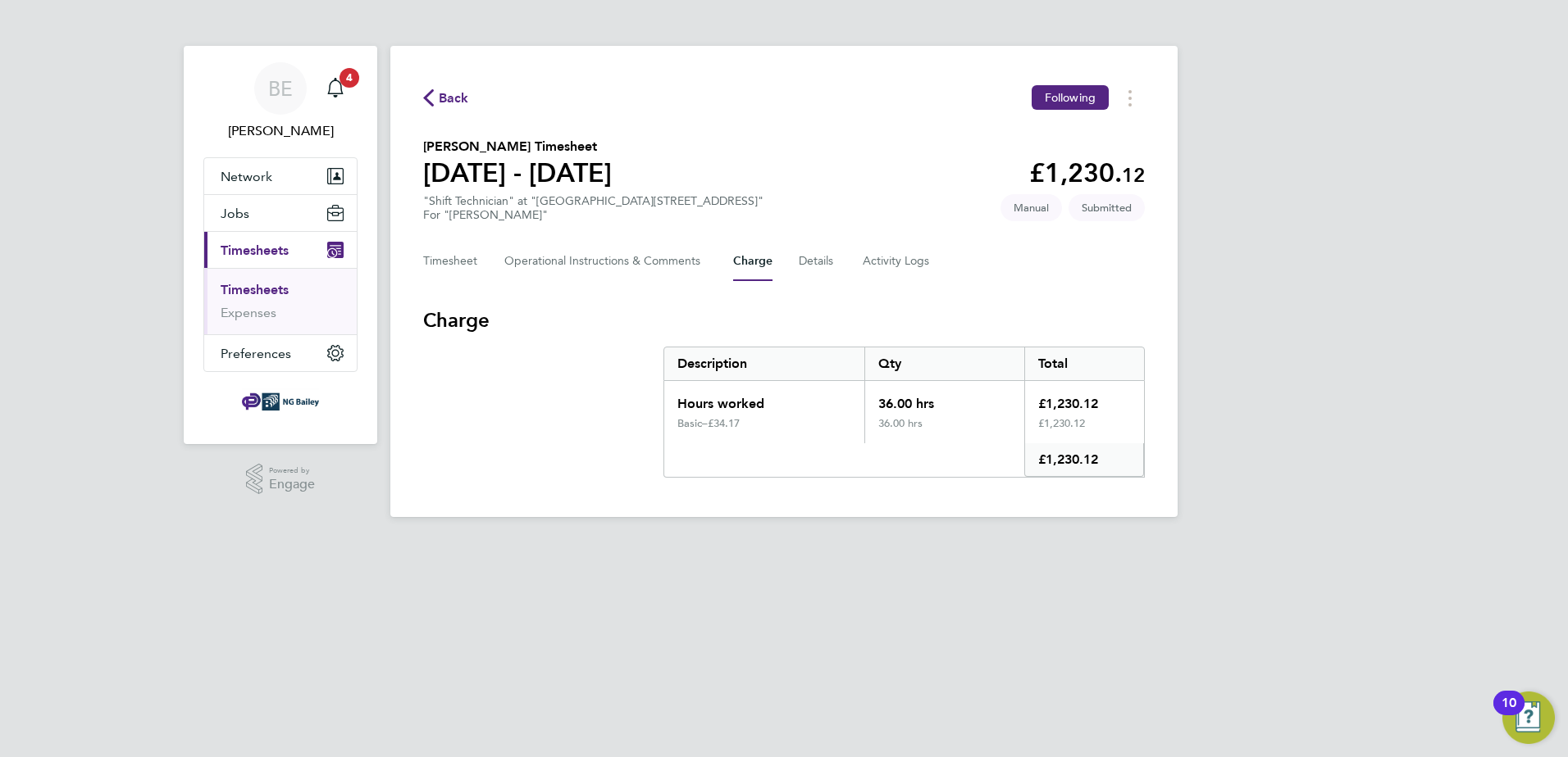
click at [436, 96] on span "Back" at bounding box center [445, 96] width 46 height 15
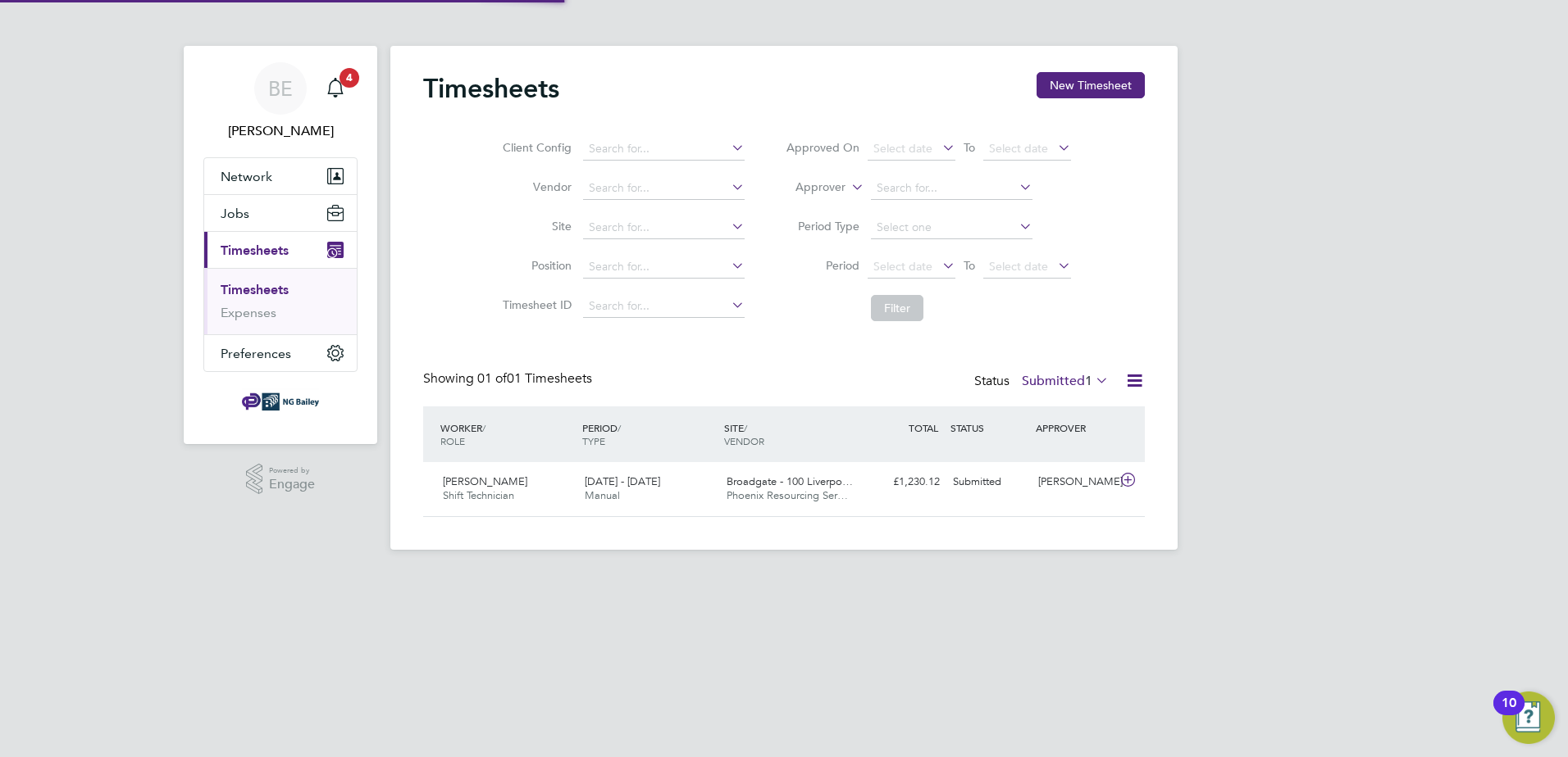
scroll to position [41, 142]
click at [715, 497] on div "16 - 22 Aug 2025 Manual" at bounding box center [648, 488] width 142 height 41
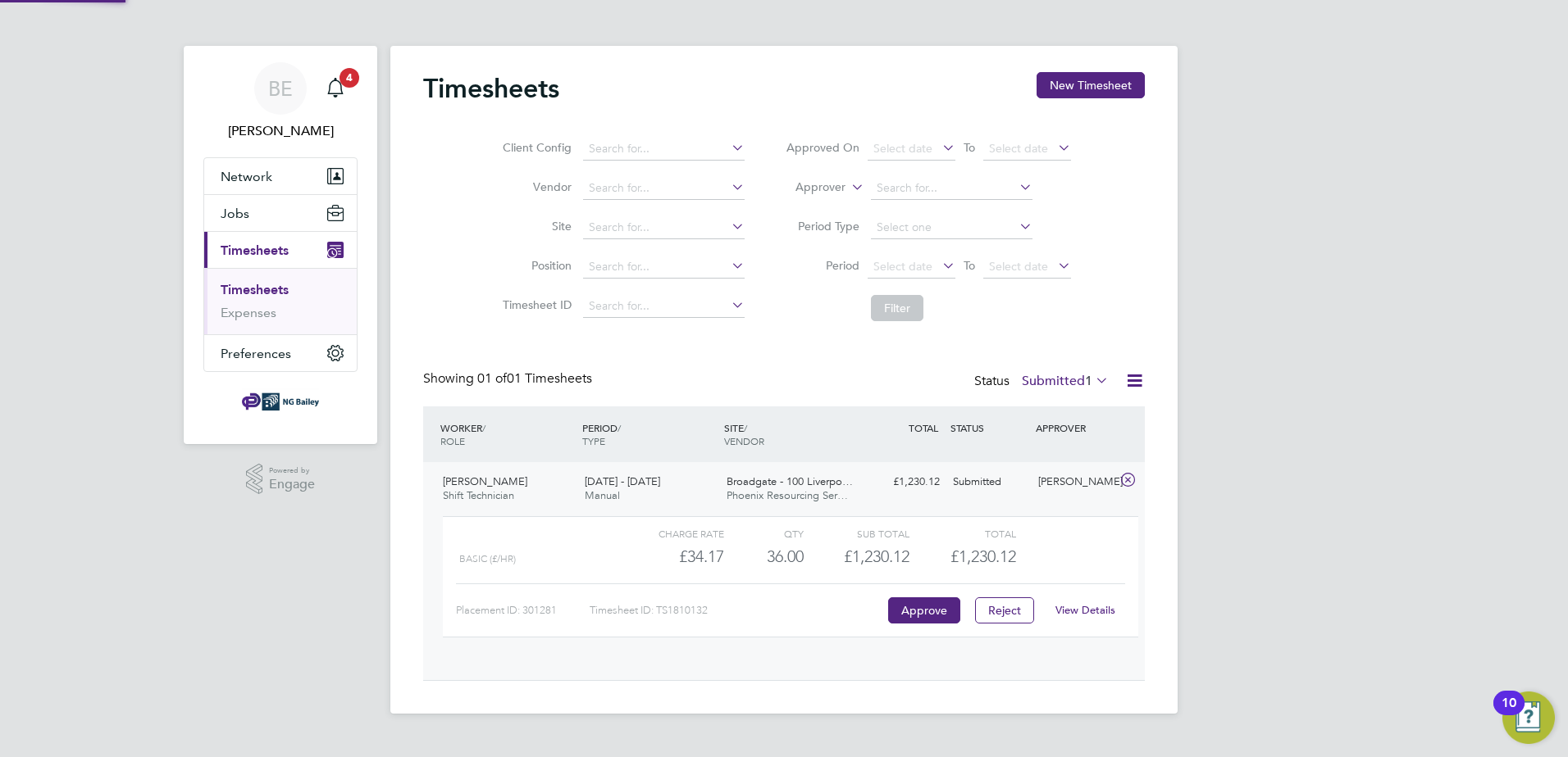
scroll to position [28, 160]
click at [908, 607] on button "Approve" at bounding box center [924, 610] width 72 height 26
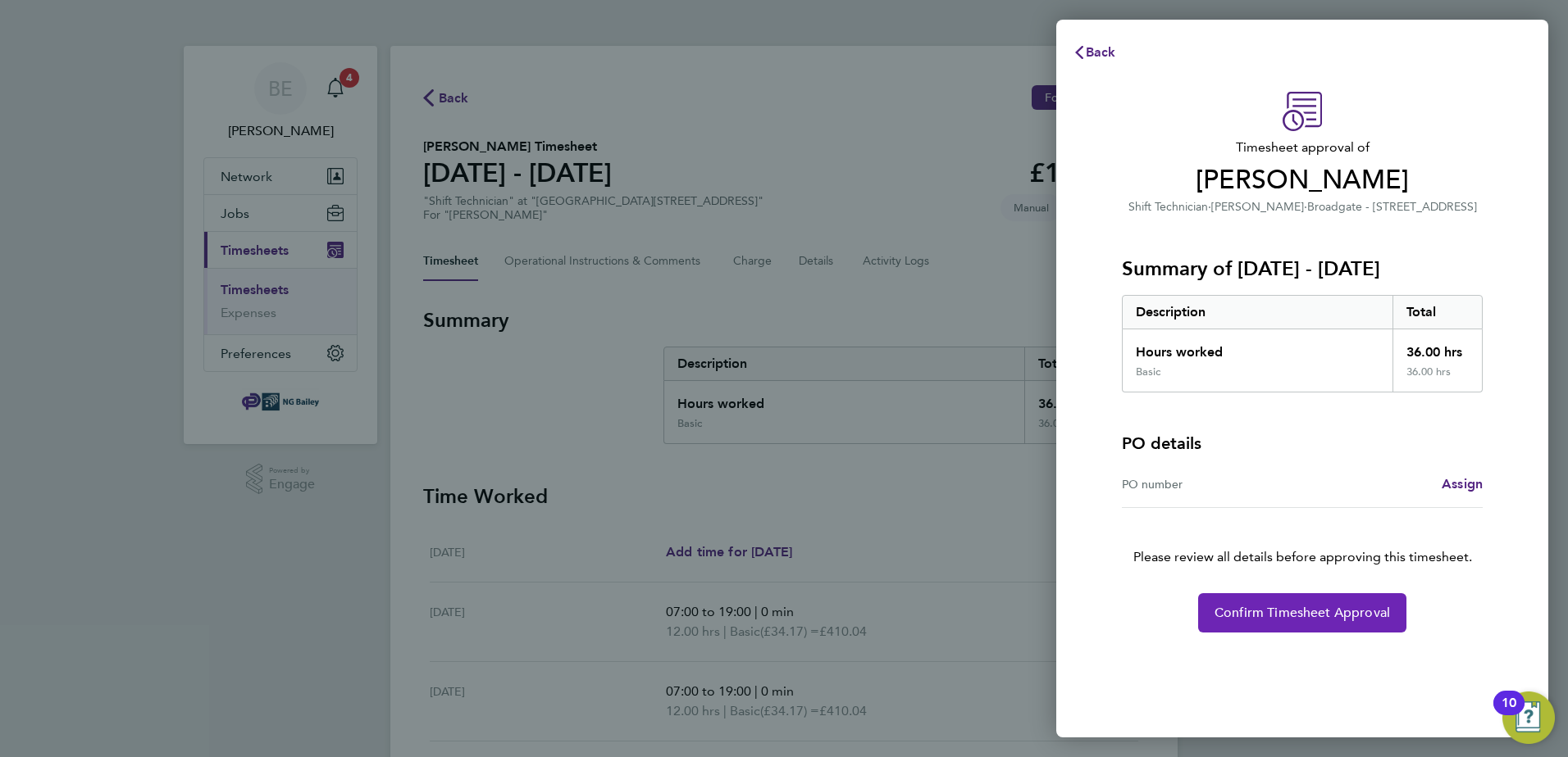
click at [1304, 618] on span "Confirm Timesheet Approval" at bounding box center [1302, 613] width 176 height 16
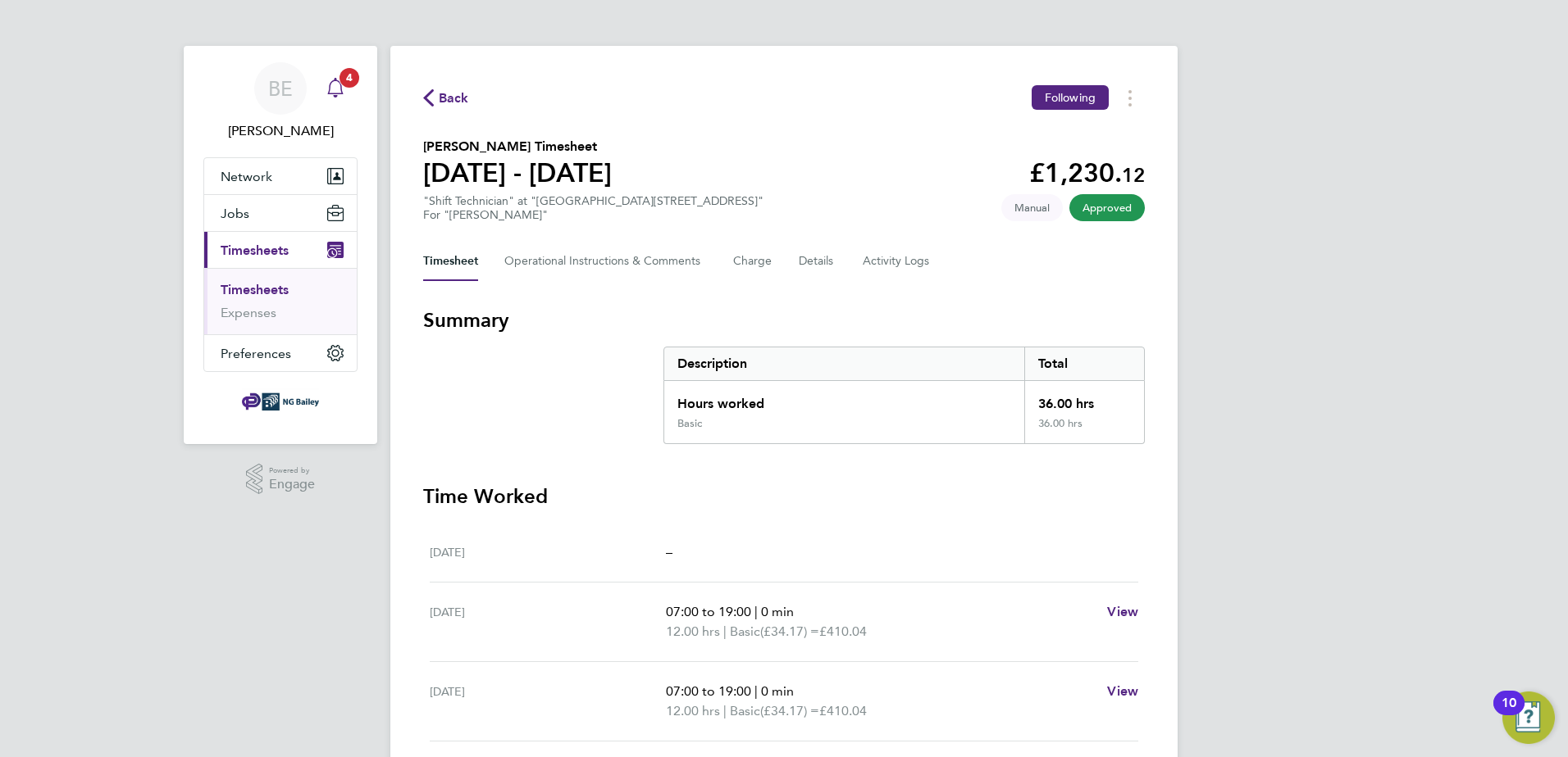
click at [345, 89] on div "Main navigation" at bounding box center [335, 88] width 32 height 32
